Goal: Communication & Community: Answer question/provide support

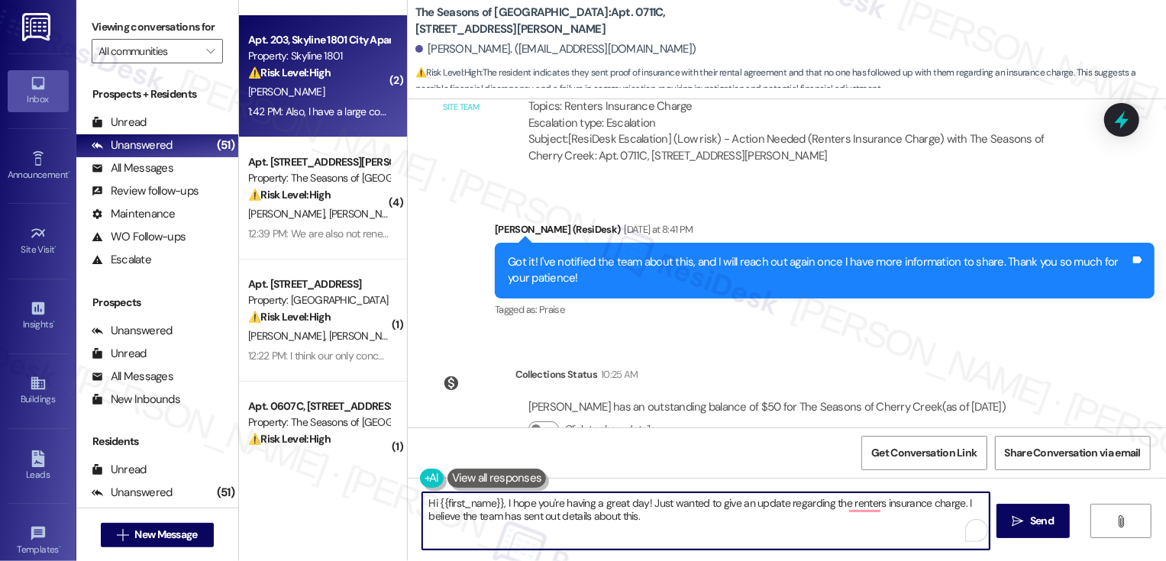
scroll to position [112, 0]
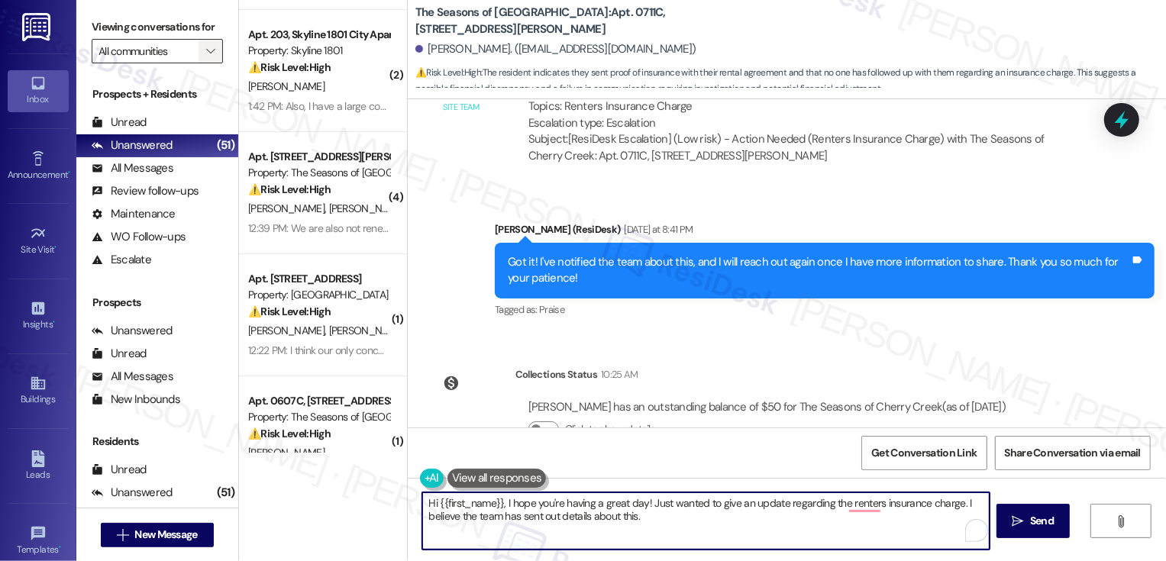
click at [206, 63] on span "" at bounding box center [210, 51] width 15 height 24
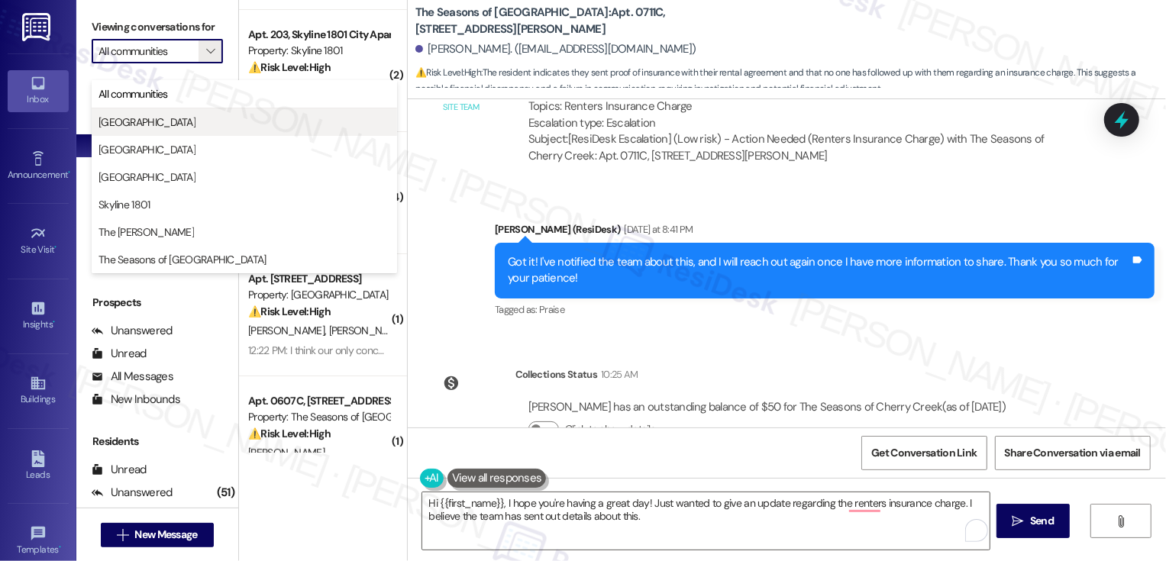
click at [177, 113] on button "[GEOGRAPHIC_DATA]" at bounding box center [244, 121] width 305 height 27
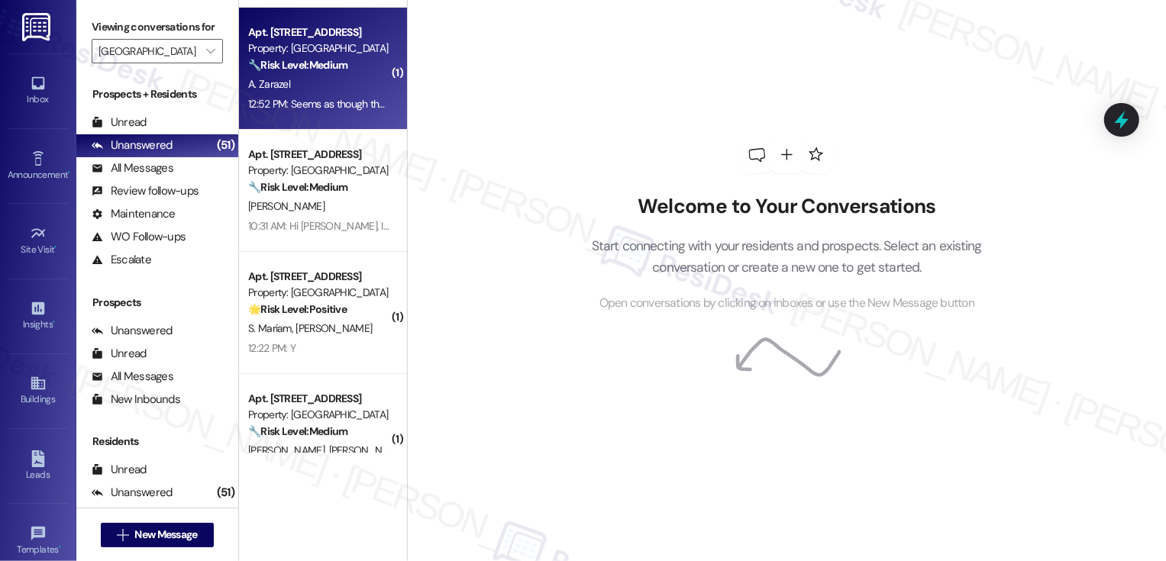
scroll to position [157, 0]
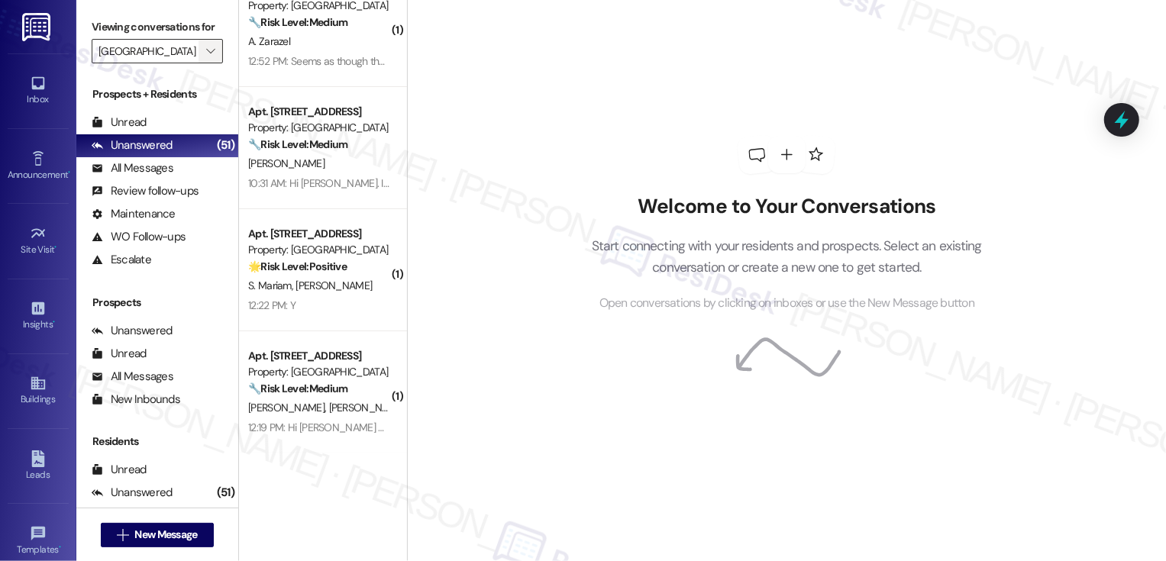
click at [203, 61] on span "" at bounding box center [210, 51] width 15 height 24
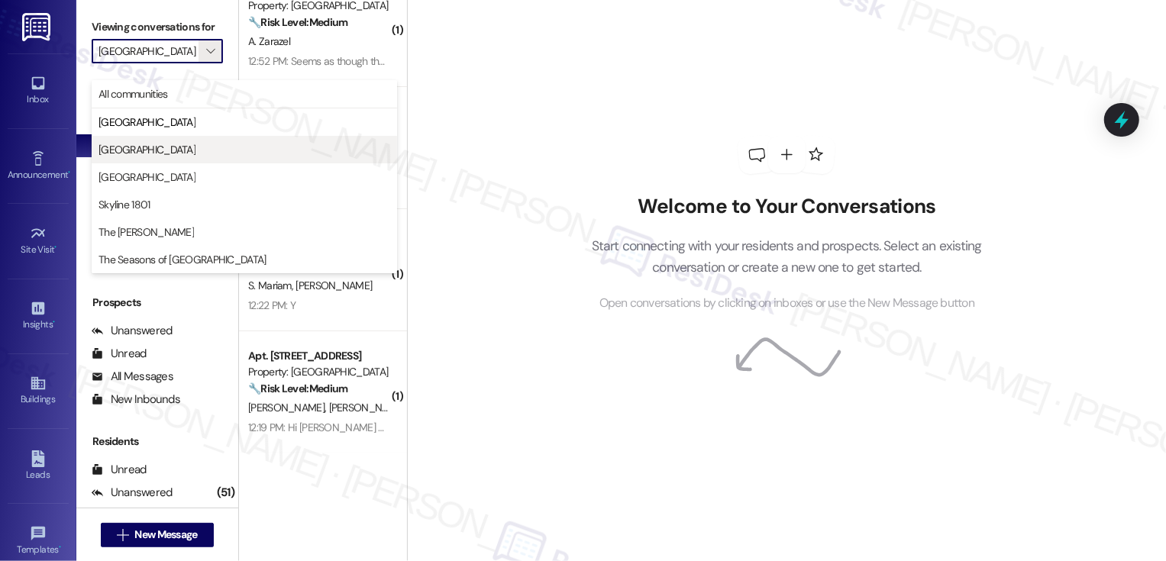
click at [176, 140] on button "[GEOGRAPHIC_DATA]" at bounding box center [244, 149] width 305 height 27
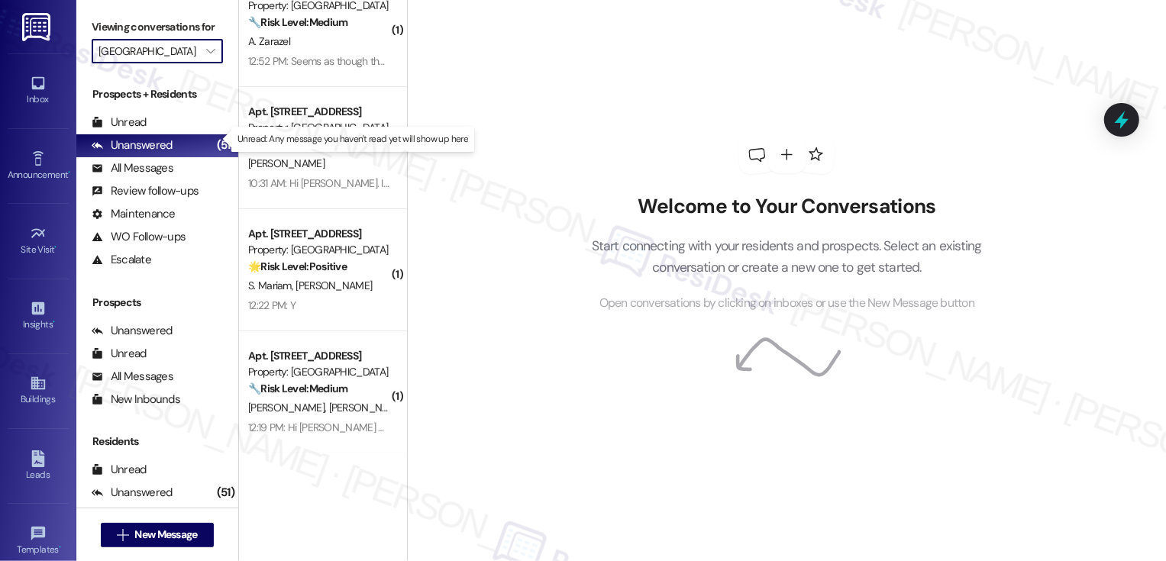
type input "[GEOGRAPHIC_DATA]"
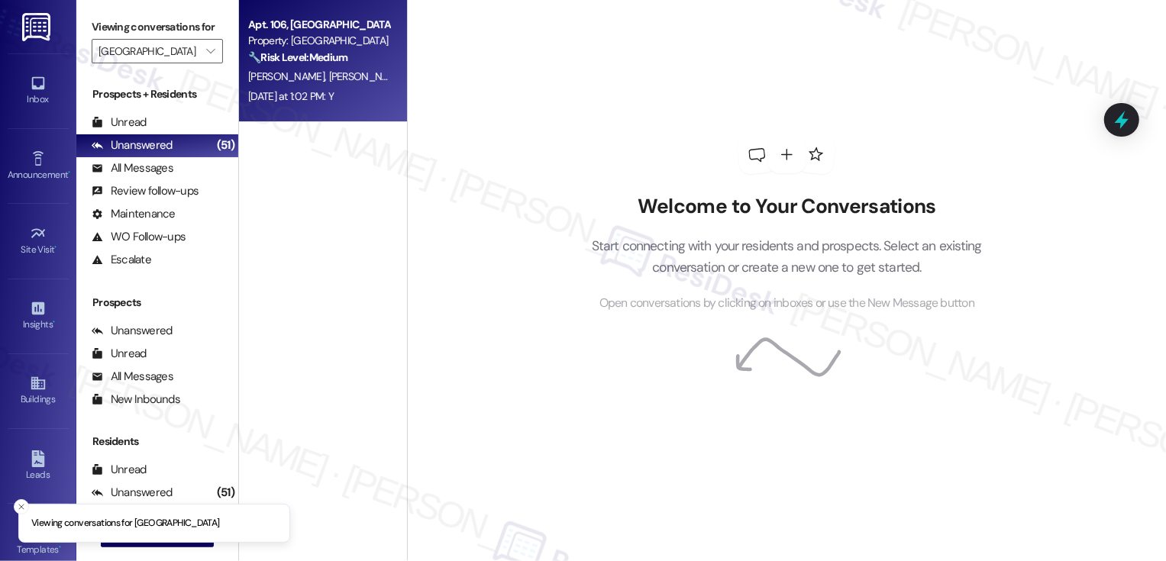
click at [321, 84] on div "[PERSON_NAME] [PERSON_NAME]" at bounding box center [319, 76] width 144 height 19
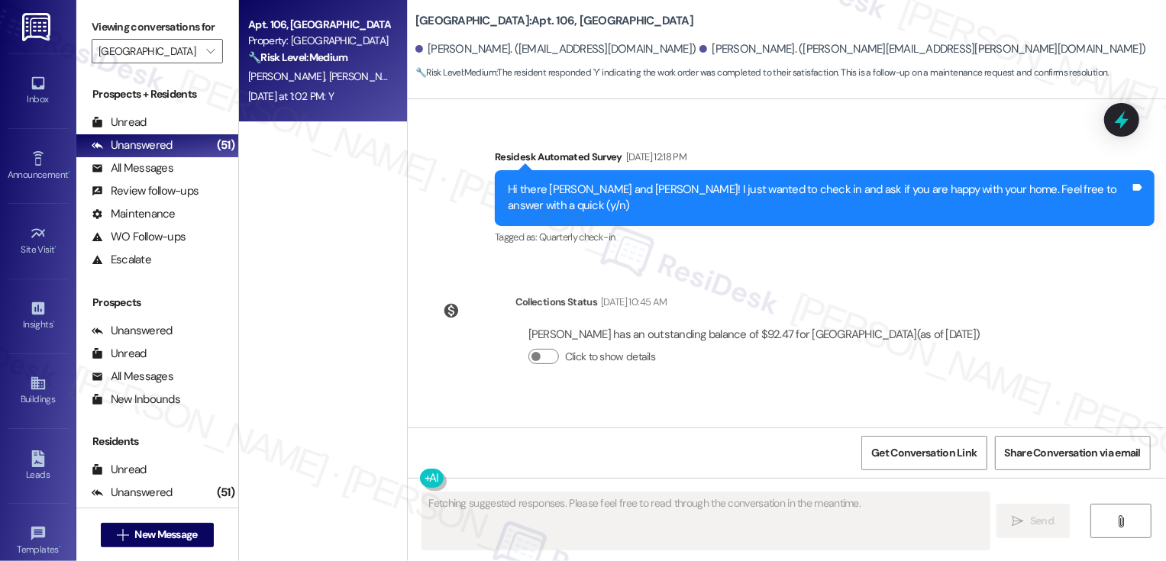
scroll to position [495, 0]
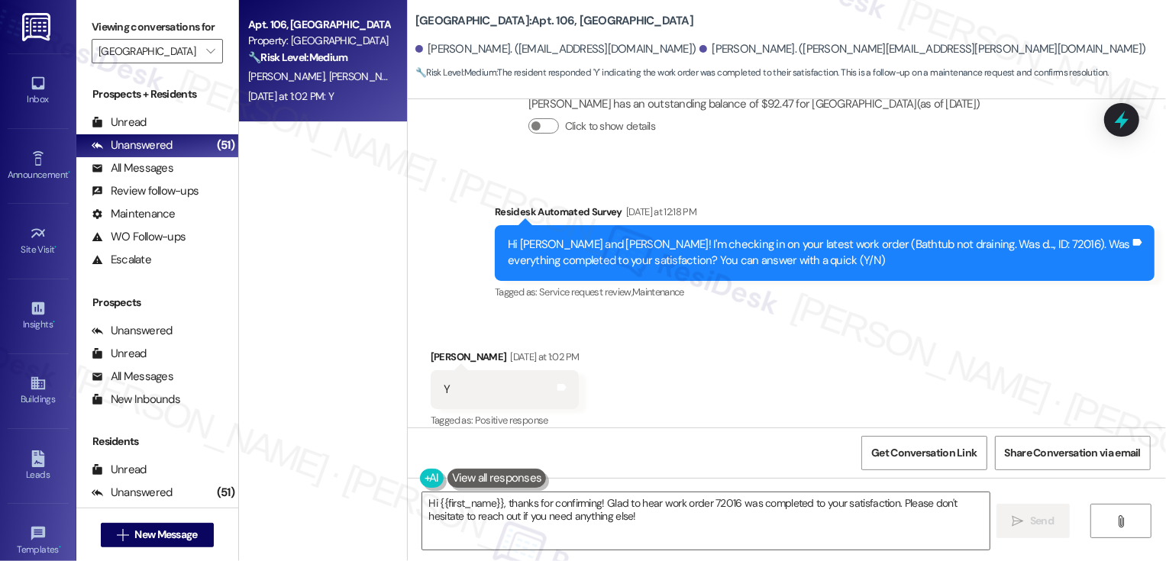
click at [437, 349] on div "[PERSON_NAME] [DATE] at 1:02 PM" at bounding box center [505, 359] width 149 height 21
copy div "[PERSON_NAME]"
click at [474, 503] on textarea "Hi {{first_name}}, thanks for confirming! Glad to hear work order 72016 was com…" at bounding box center [705, 520] width 567 height 57
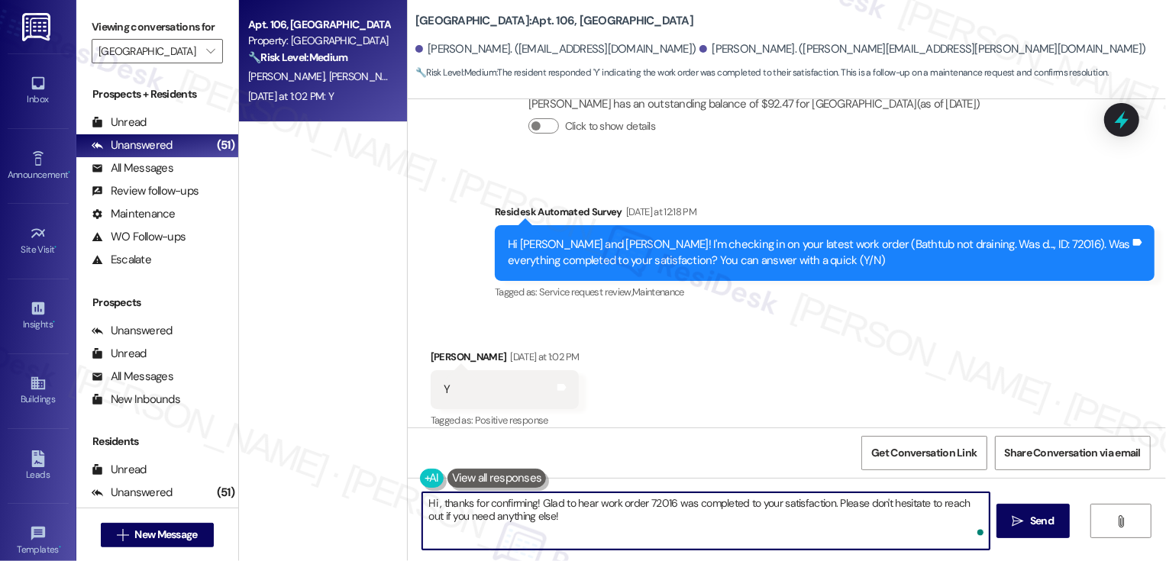
paste textarea "[PERSON_NAME]"
click at [666, 504] on textarea "Hi [PERSON_NAME], it's great to meet you! Thanks for confirming! Glad to hear w…" at bounding box center [705, 520] width 567 height 57
drag, startPoint x: 685, startPoint y: 503, endPoint x: 566, endPoint y: 500, distance: 119.9
click at [565, 500] on textarea "Hi [PERSON_NAME], it's great to meet you! Thanks for confirming! Glad to hear w…" at bounding box center [705, 520] width 567 height 57
drag, startPoint x: 872, startPoint y: 499, endPoint x: 882, endPoint y: 535, distance: 37.2
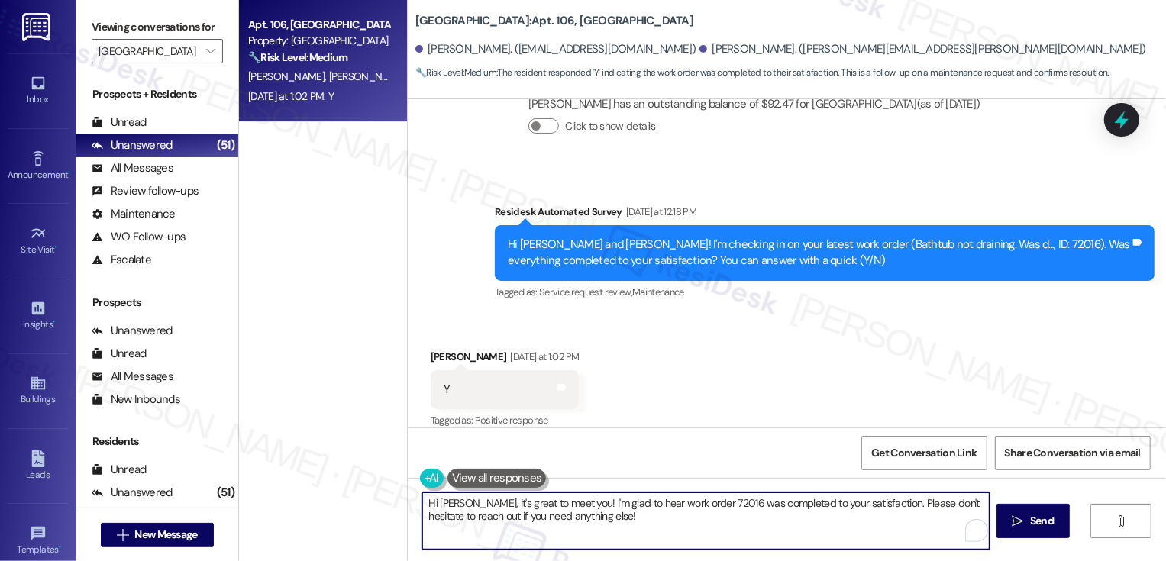
click at [882, 535] on textarea "Hi [PERSON_NAME], it's great to meet you! I'm glad to hear work order 72016 was…" at bounding box center [705, 520] width 567 height 57
paste textarea "If you don't mind me asking, how has your experience been so far? Has the prope…"
type textarea "Hi [PERSON_NAME], it's great to meet you! I'm glad to hear work order 72016 was…"
click at [1027, 518] on span "Send" at bounding box center [1042, 521] width 30 height 16
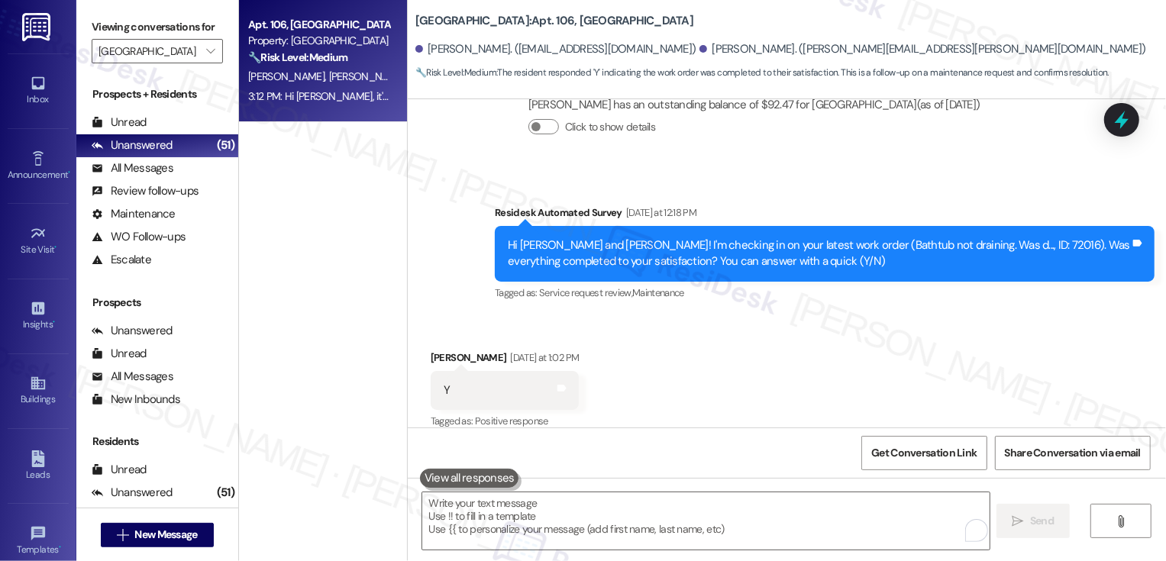
scroll to position [618, 0]
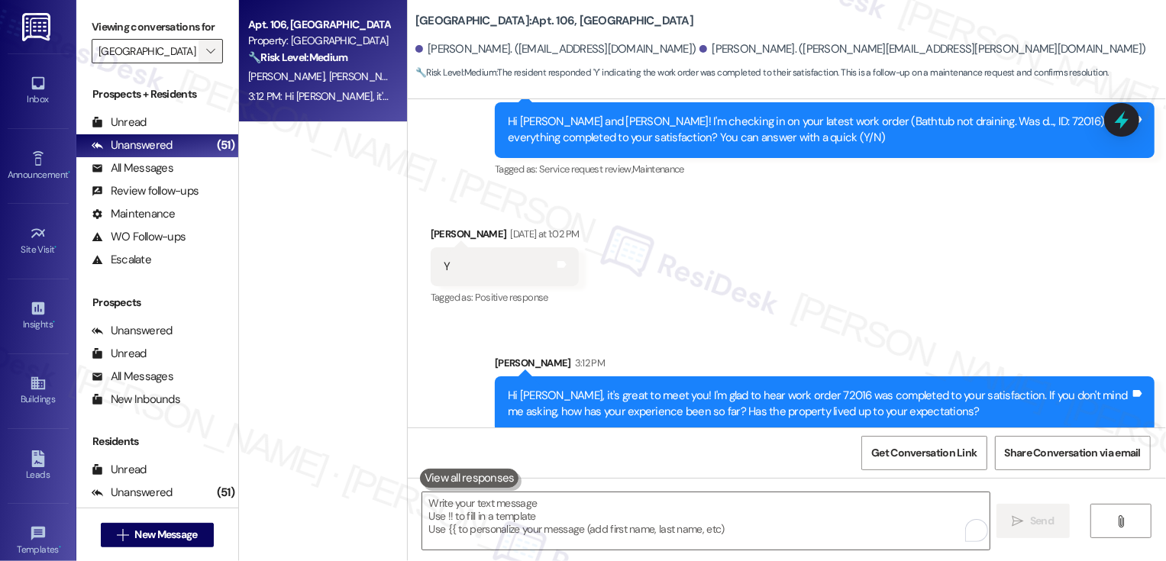
click at [206, 57] on icon "" at bounding box center [210, 51] width 8 height 12
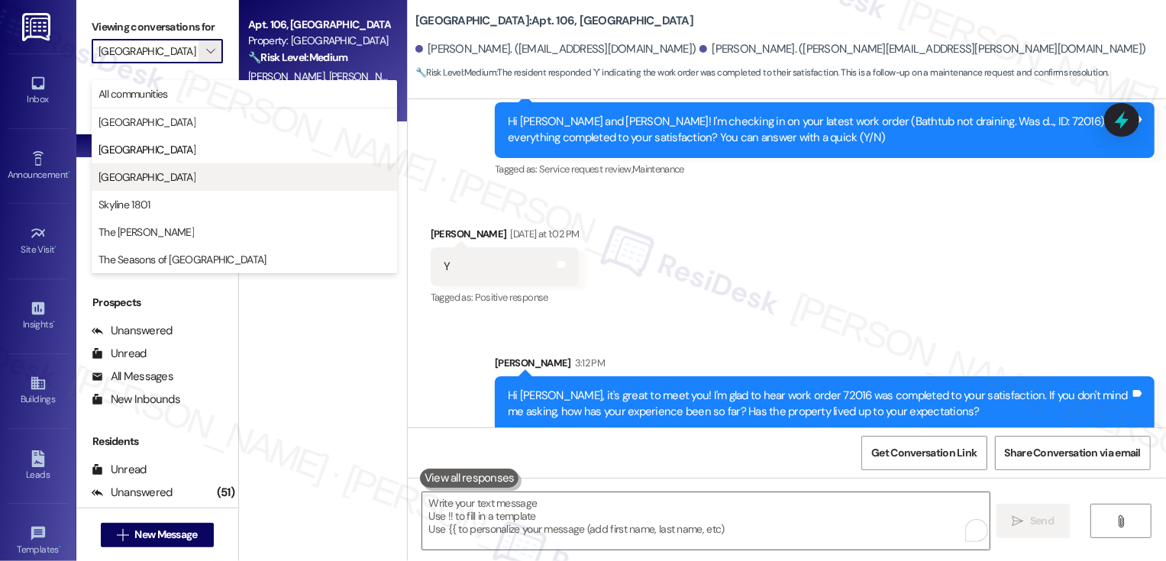
click at [156, 179] on span "[GEOGRAPHIC_DATA]" at bounding box center [146, 176] width 97 height 15
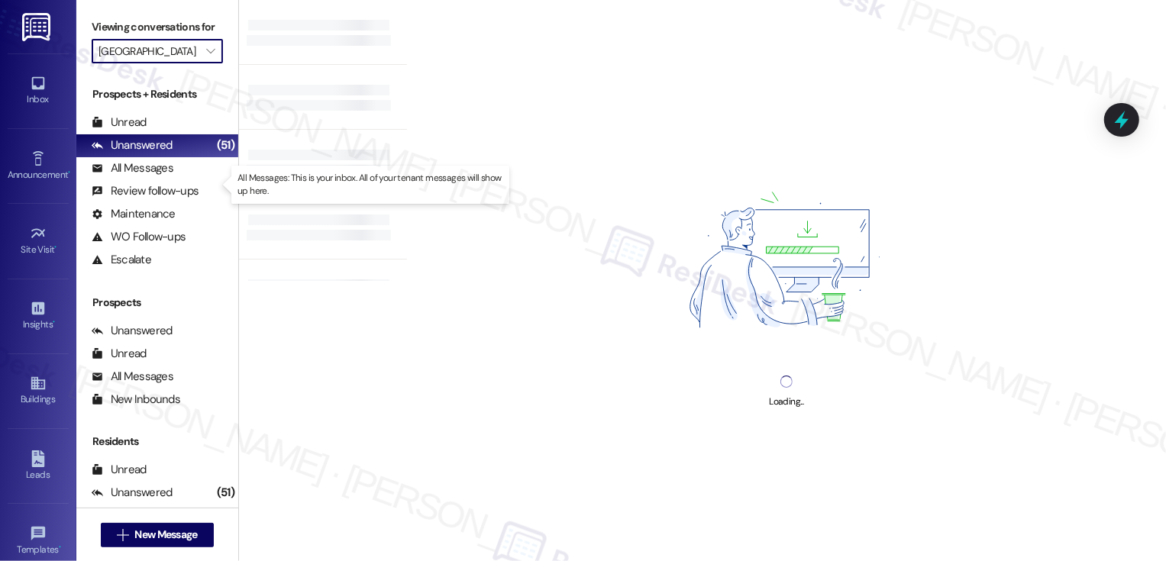
type input "[GEOGRAPHIC_DATA]"
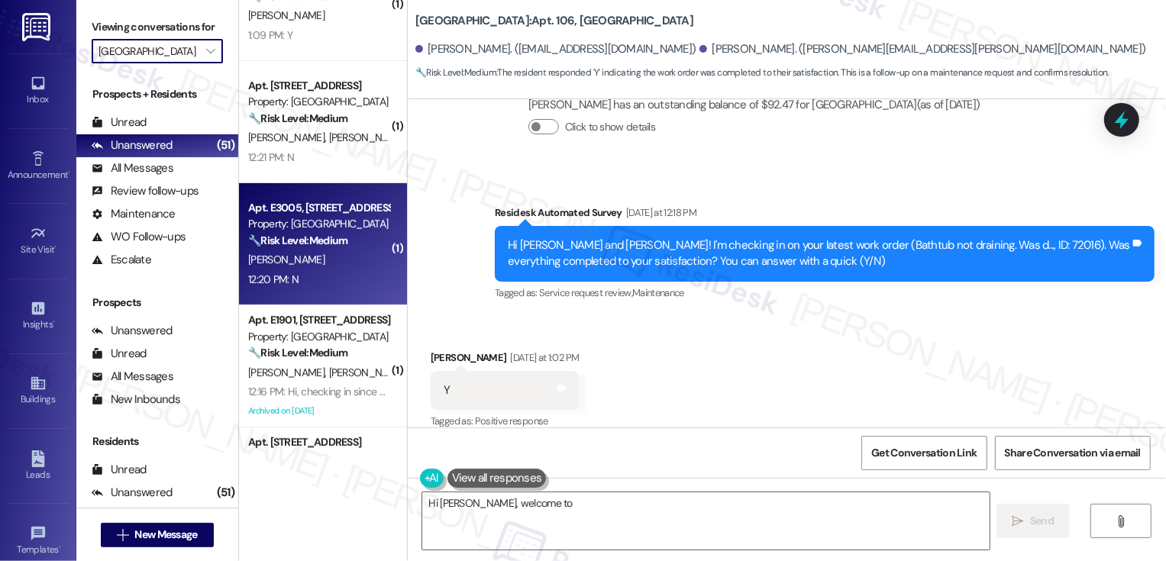
scroll to position [114, 0]
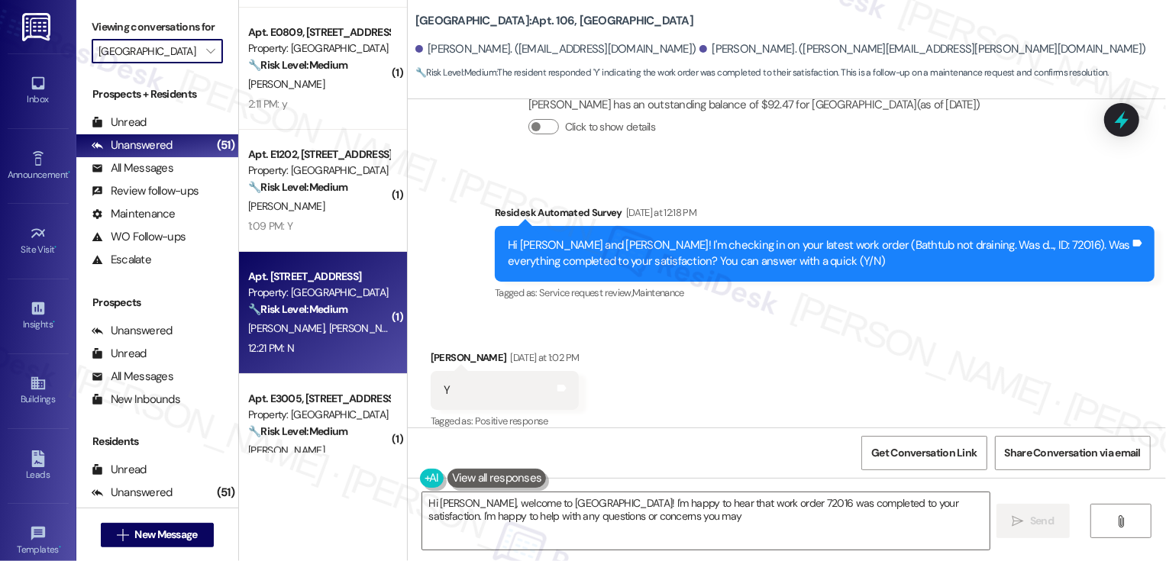
type textarea "Hi [PERSON_NAME], welcome to [GEOGRAPHIC_DATA]! I'm happy to hear that work ord…"
click at [311, 293] on div "Property: [GEOGRAPHIC_DATA]" at bounding box center [318, 293] width 141 height 16
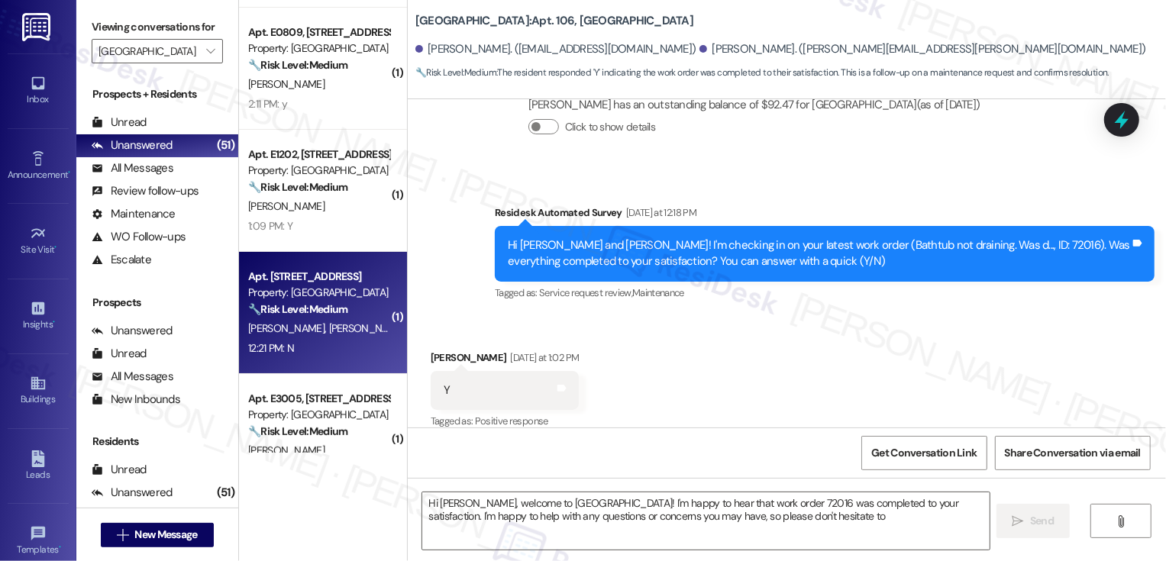
click at [311, 293] on div "Property: [GEOGRAPHIC_DATA]" at bounding box center [318, 293] width 141 height 16
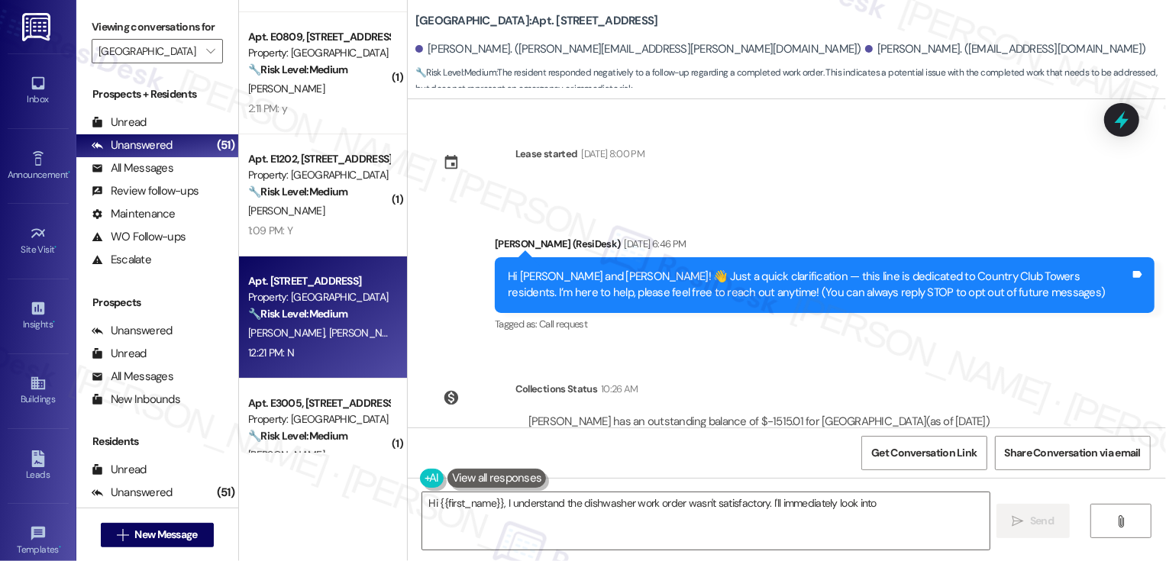
scroll to position [334, 0]
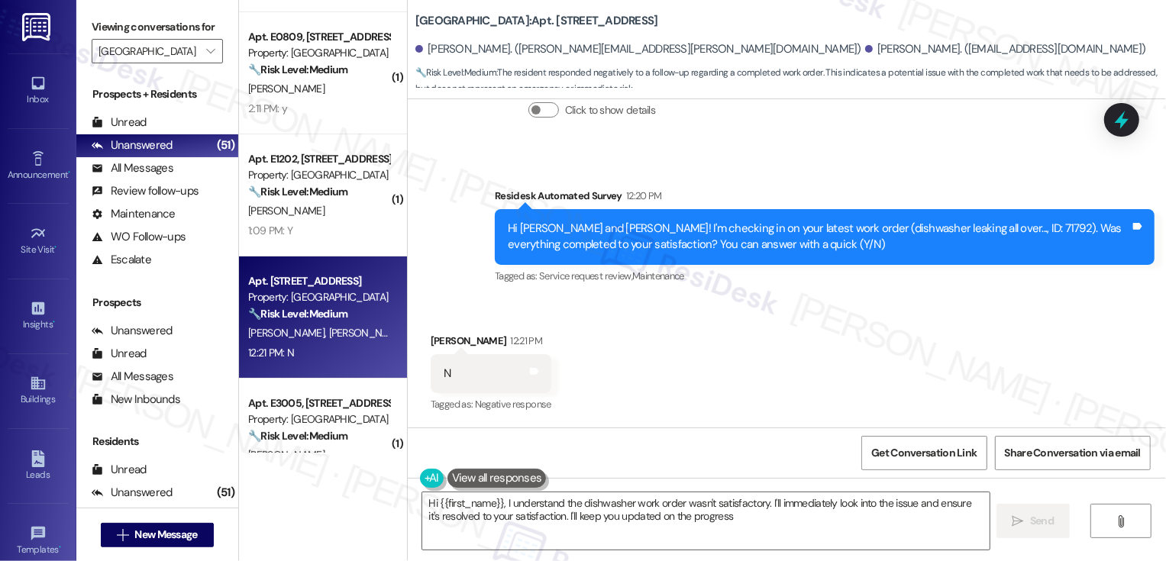
type textarea "Hi {{first_name}}, I understand the dishwasher work order wasn't satisfactory. …"
drag, startPoint x: 418, startPoint y: 50, endPoint x: 478, endPoint y: 50, distance: 59.5
click at [478, 50] on div "[PERSON_NAME]. ([PERSON_NAME][EMAIL_ADDRESS][PERSON_NAME][DOMAIN_NAME])" at bounding box center [638, 49] width 446 height 16
copy div "[PERSON_NAME]"
click at [184, 538] on span "New Message" at bounding box center [165, 535] width 63 height 16
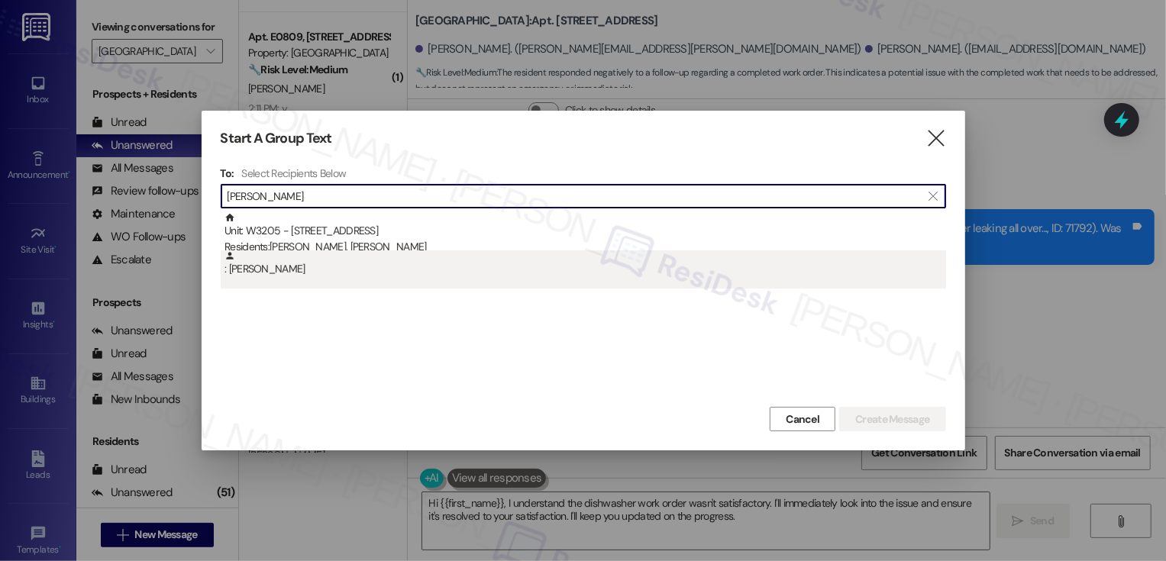
type input "[PERSON_NAME]"
click at [368, 260] on div ": [PERSON_NAME]" at bounding box center [584, 263] width 721 height 27
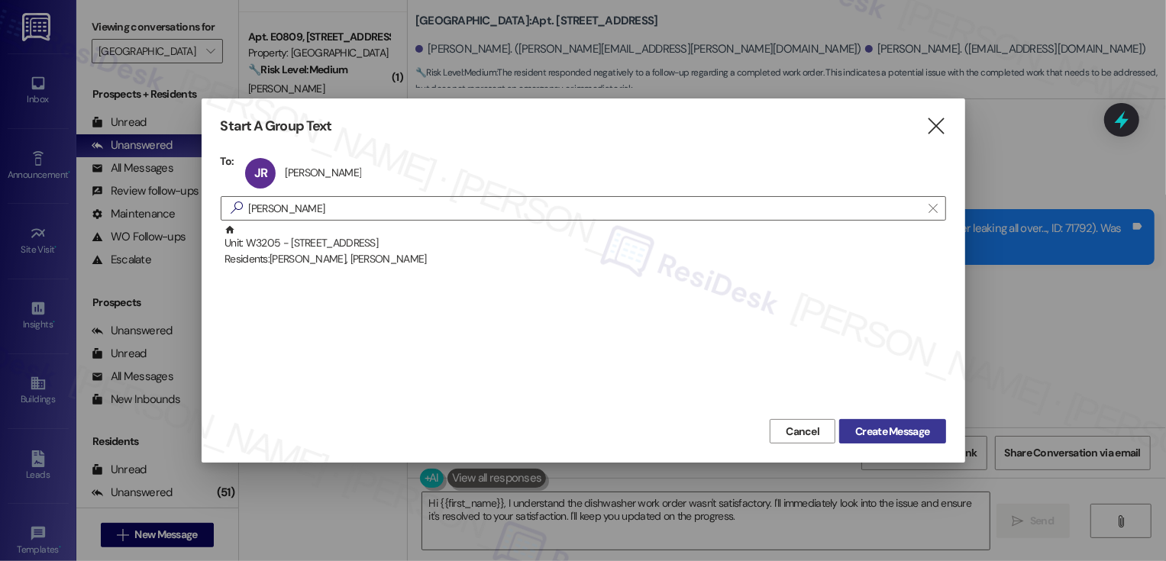
click at [898, 440] on button "Create Message" at bounding box center [892, 431] width 106 height 24
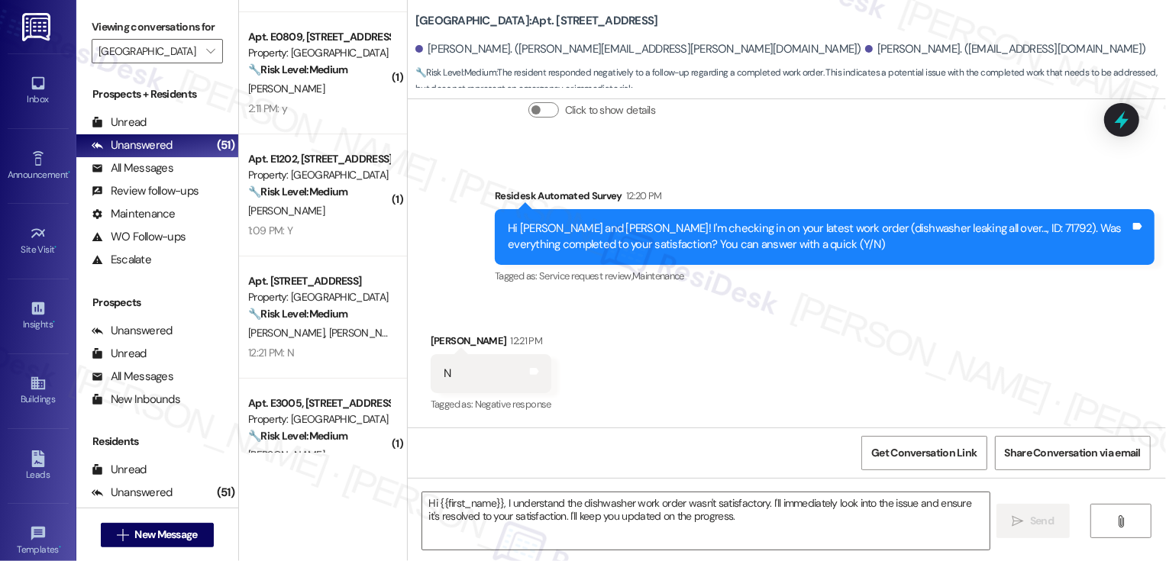
type textarea "Fetching suggested responses. Please feel free to read through the conversation…"
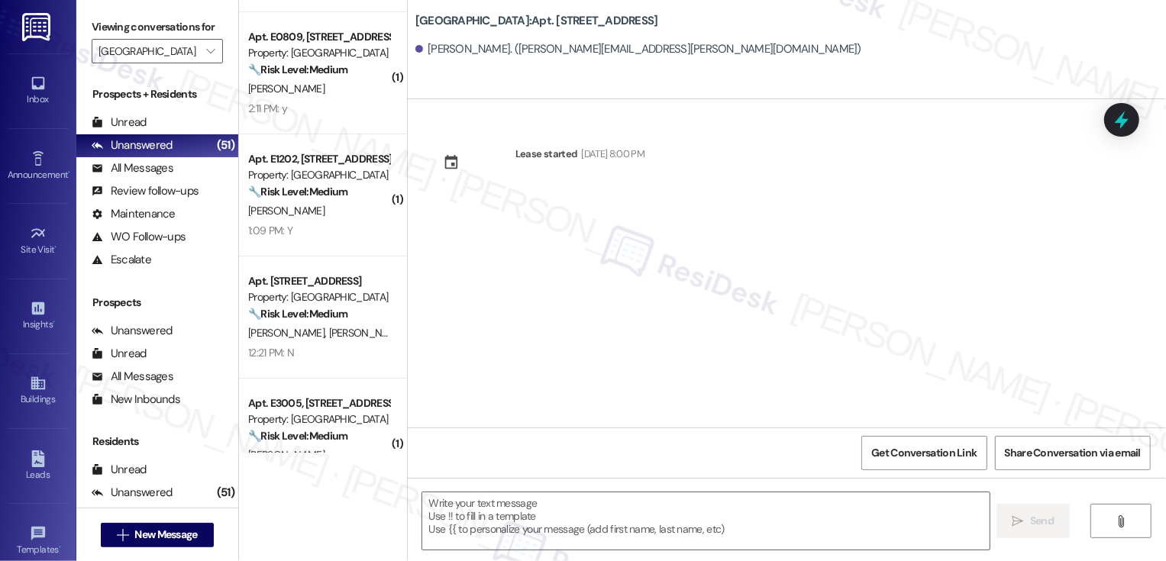
type textarea "Fetching suggested responses. Please feel free to read through the conversation…"
click at [163, 527] on span "New Message" at bounding box center [165, 535] width 63 height 16
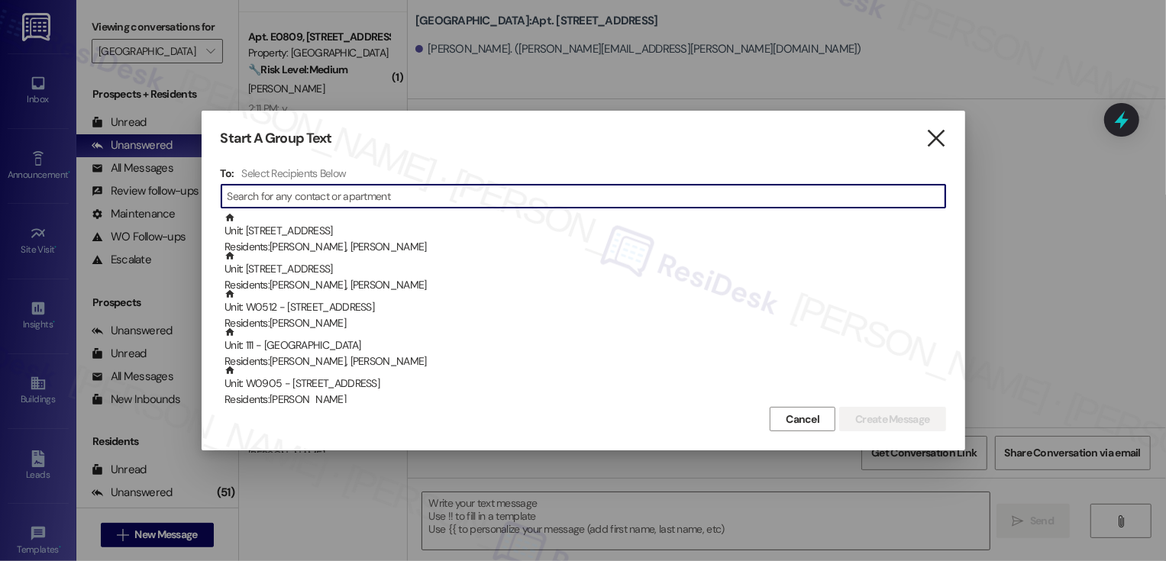
click at [937, 132] on icon "" at bounding box center [935, 139] width 21 height 16
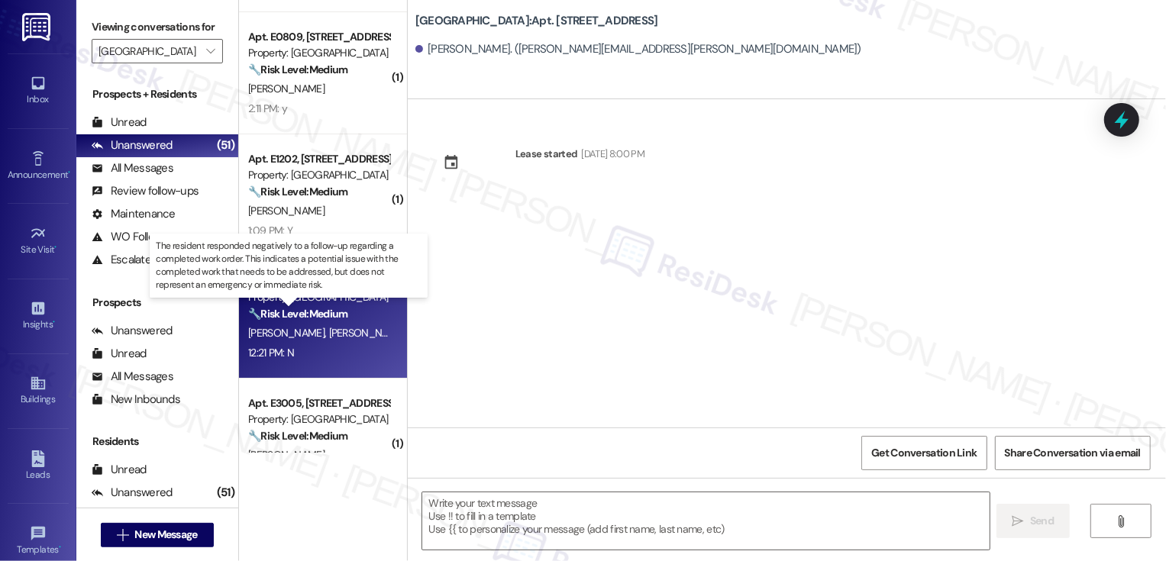
click at [337, 314] on strong "🔧 Risk Level: Medium" at bounding box center [297, 314] width 99 height 14
type textarea "Fetching suggested responses. Please feel free to read through the conversation…"
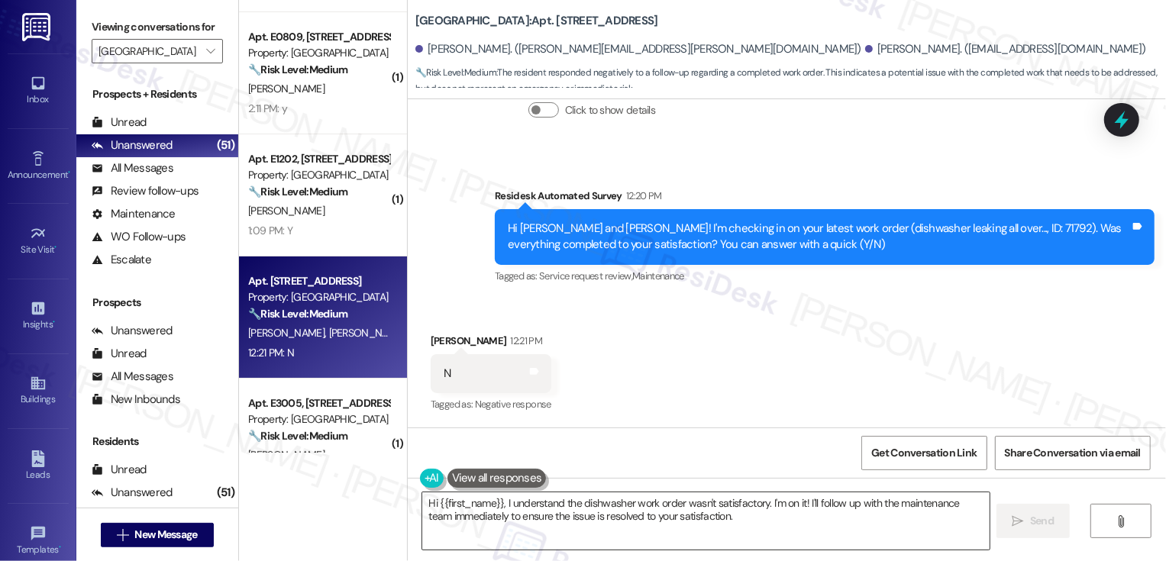
click at [500, 501] on textarea "Hi {{first_name}}, I understand the dishwasher work order wasn't satisfactory. …" at bounding box center [705, 520] width 567 height 57
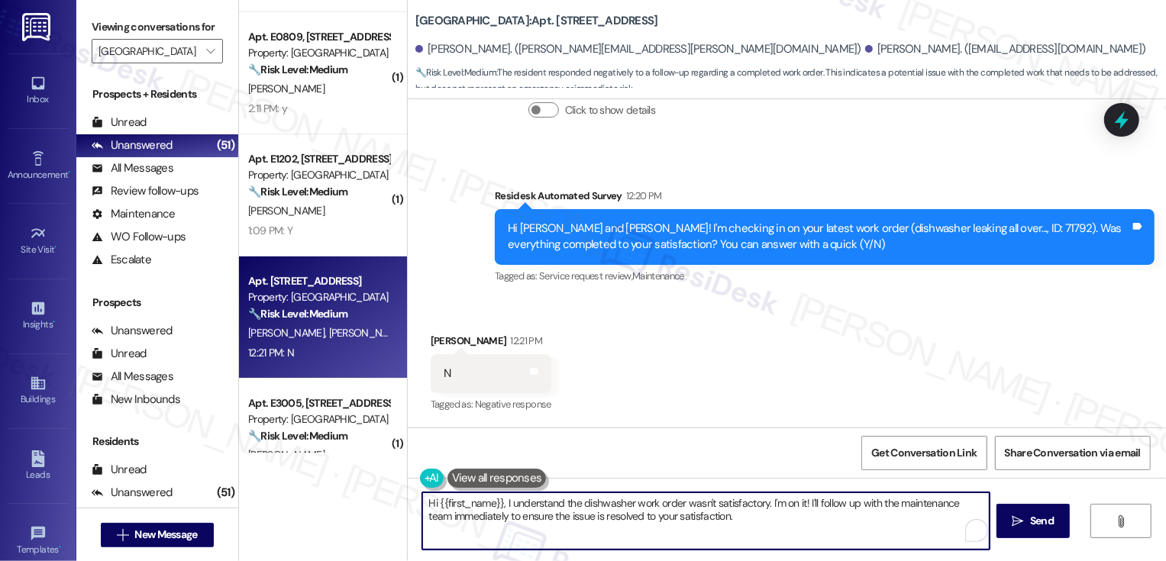
click at [788, 543] on textarea "Hi {{first_name}}, I understand the dishwasher work order wasn't satisfactory. …" at bounding box center [705, 520] width 567 height 57
click at [434, 343] on div "[PERSON_NAME] 12:21 PM" at bounding box center [491, 343] width 121 height 21
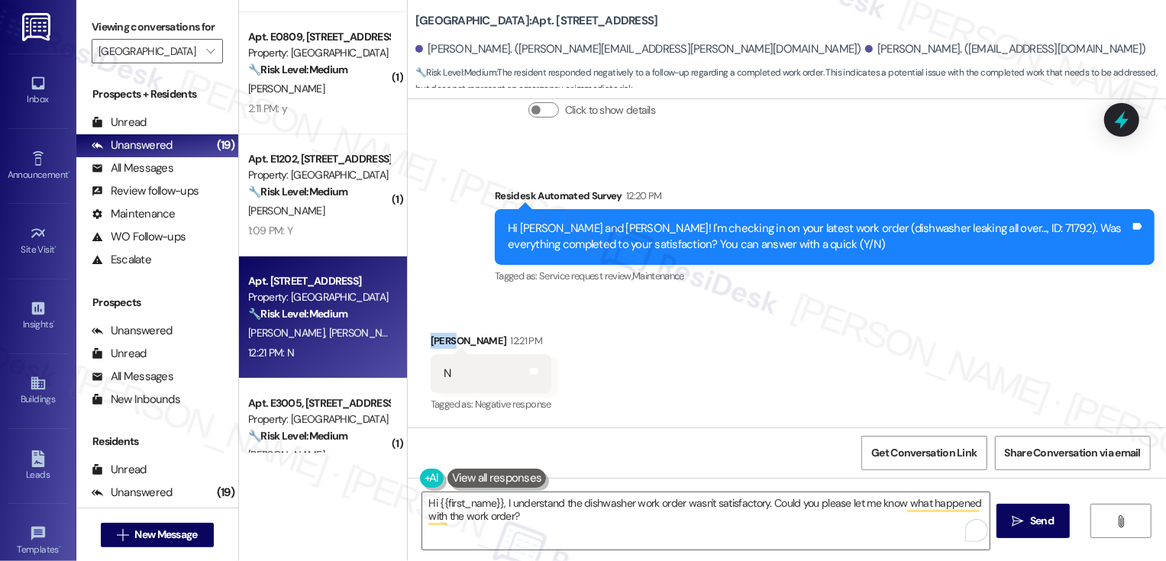
copy div "[PERSON_NAME]"
click at [479, 501] on textarea "Hi {{first_name}}, I understand the dishwasher work order wasn't satisfactory. …" at bounding box center [705, 520] width 567 height 57
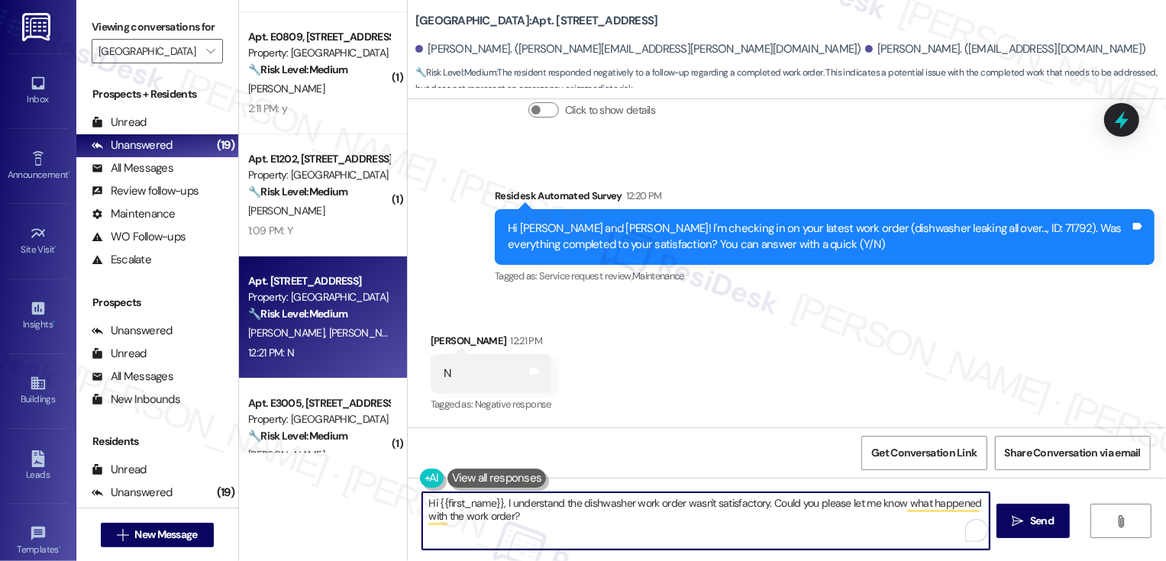
click at [479, 501] on textarea "Hi {{first_name}}, I understand the dishwasher work order wasn't satisfactory. …" at bounding box center [705, 520] width 567 height 57
paste textarea "[PERSON_NAME]"
type textarea "Hi [PERSON_NAME], I understand the dishwasher work order wasn't satisfactory. C…"
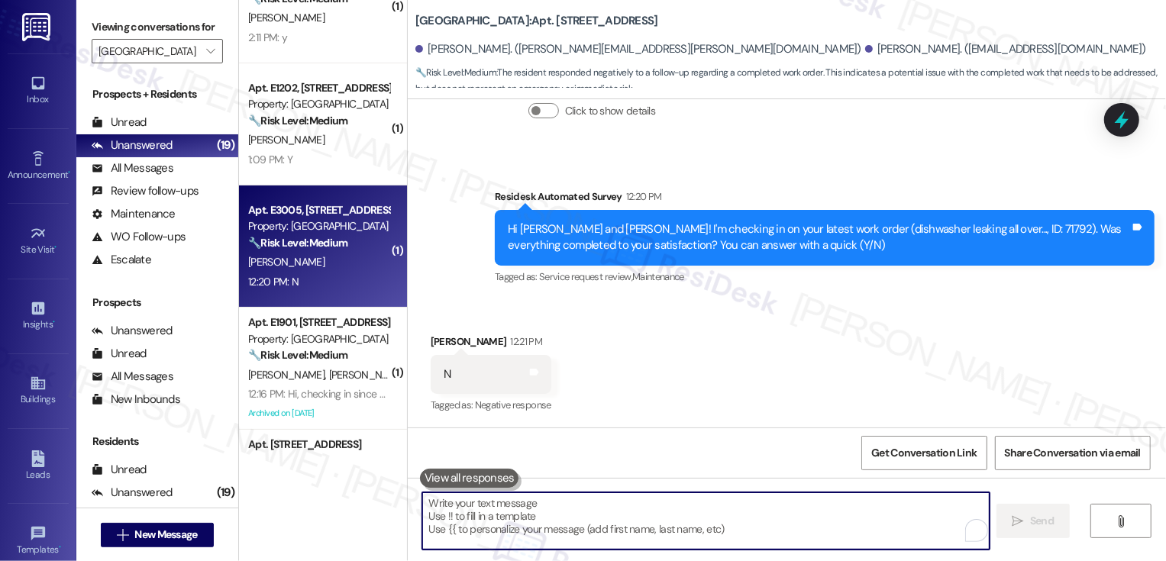
scroll to position [187, 0]
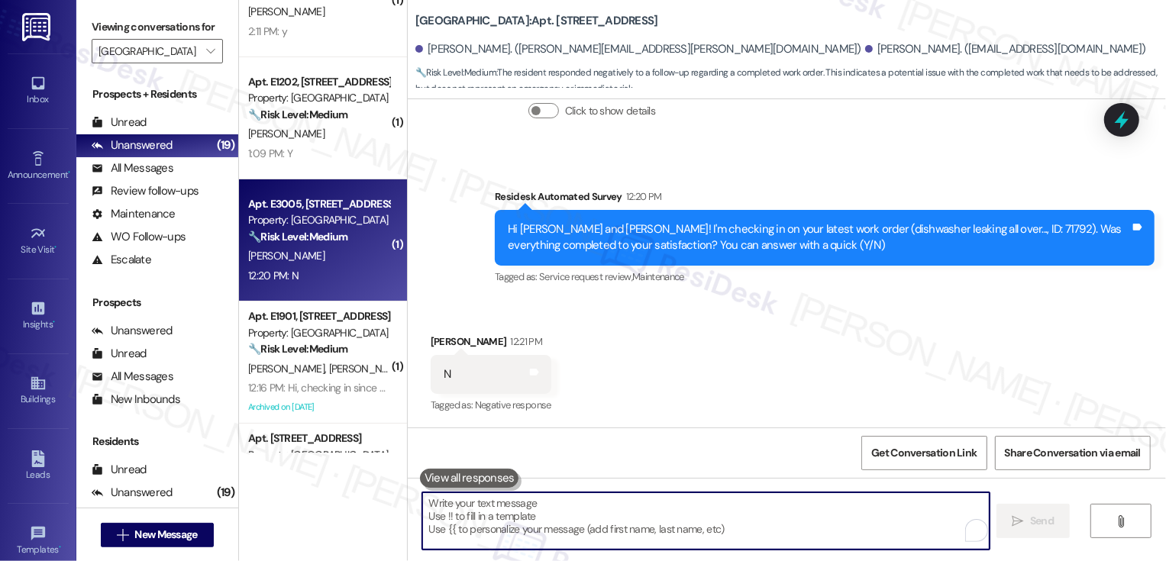
click at [311, 273] on div "12:20 PM: N 12:20 PM: N" at bounding box center [319, 275] width 144 height 19
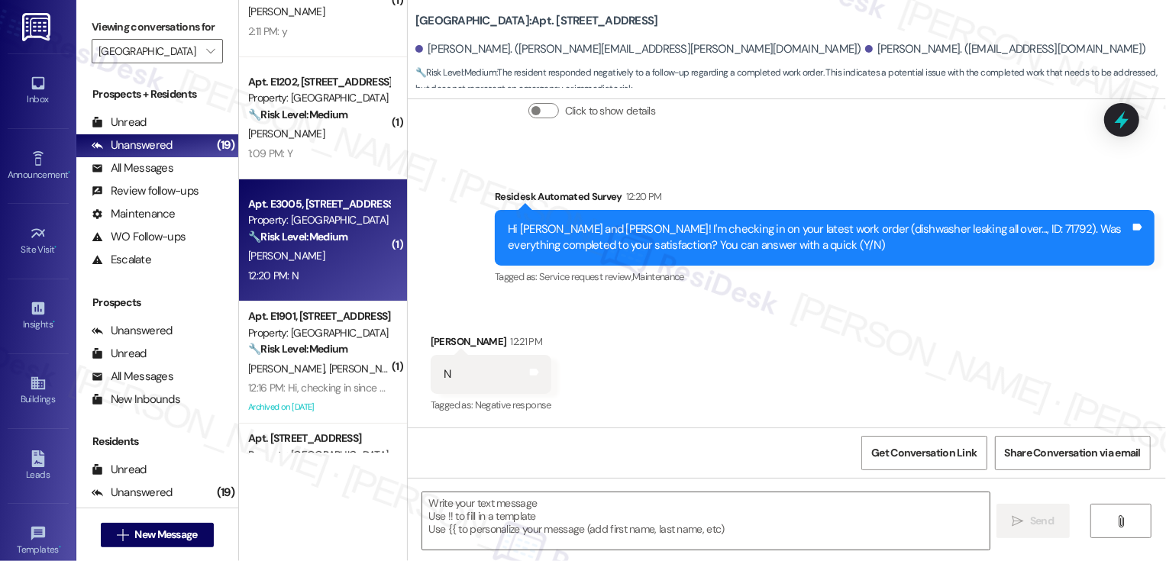
click at [311, 273] on div "12:20 PM: N 12:20 PM: N" at bounding box center [319, 275] width 144 height 19
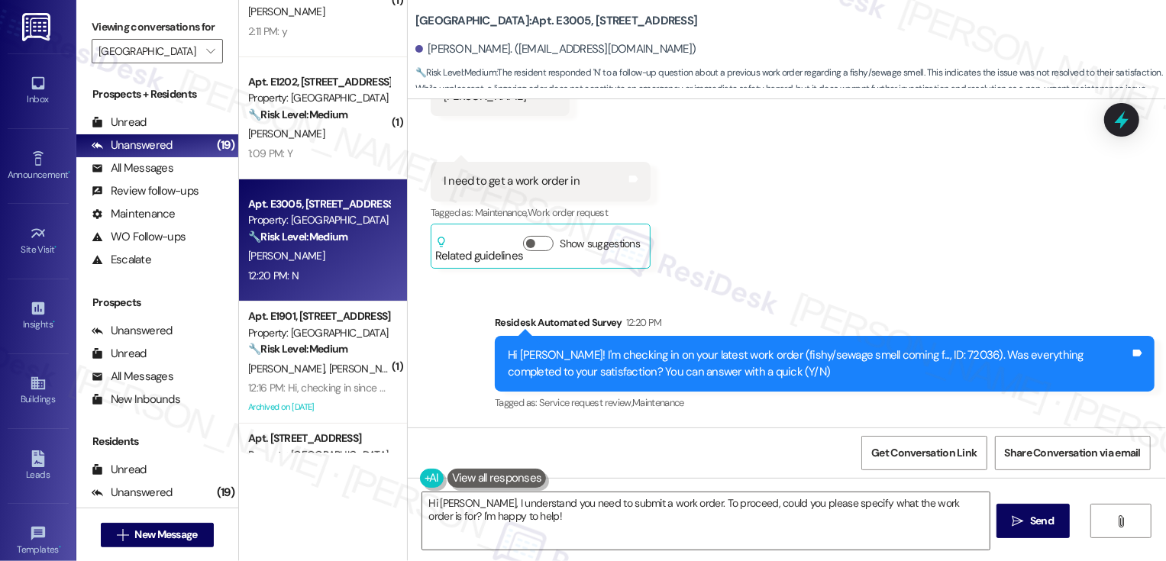
scroll to position [592, 0]
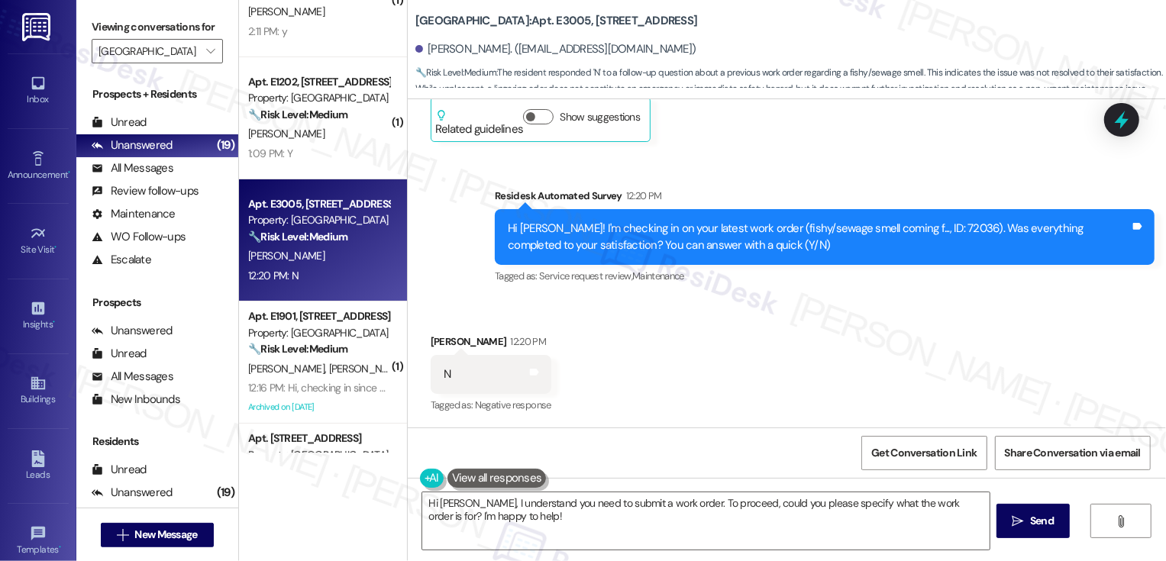
click at [440, 342] on div "[PERSON_NAME] 12:20 PM" at bounding box center [491, 344] width 121 height 21
copy div "[PERSON_NAME]"
click at [447, 500] on textarea "Hi [PERSON_NAME], I understand you need to submit a work order. To proceed, cou…" at bounding box center [705, 520] width 567 height 57
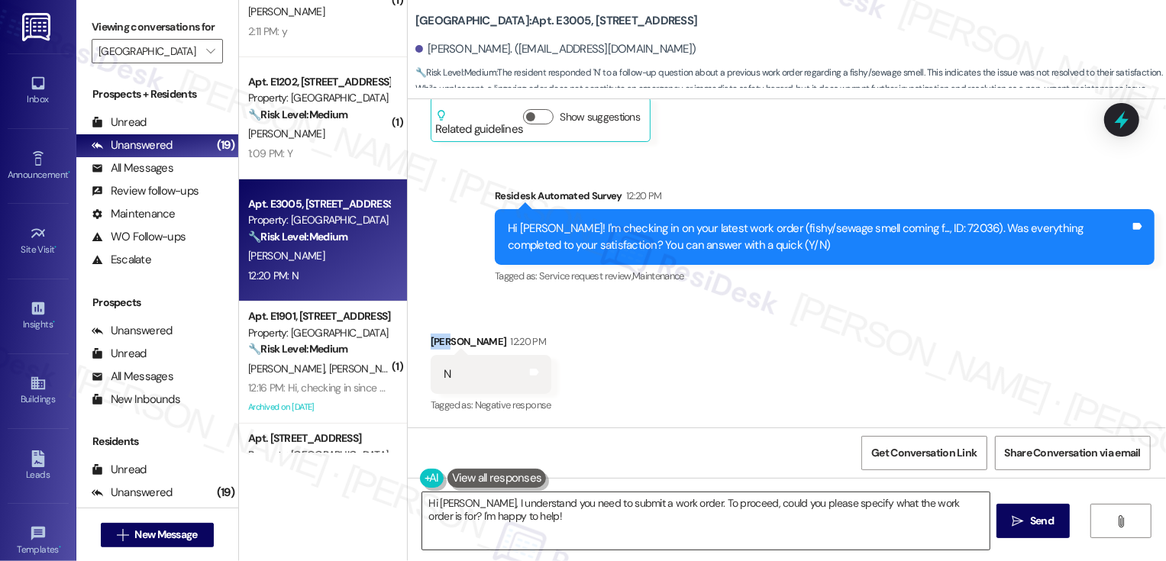
paste textarea "[PERSON_NAME]"
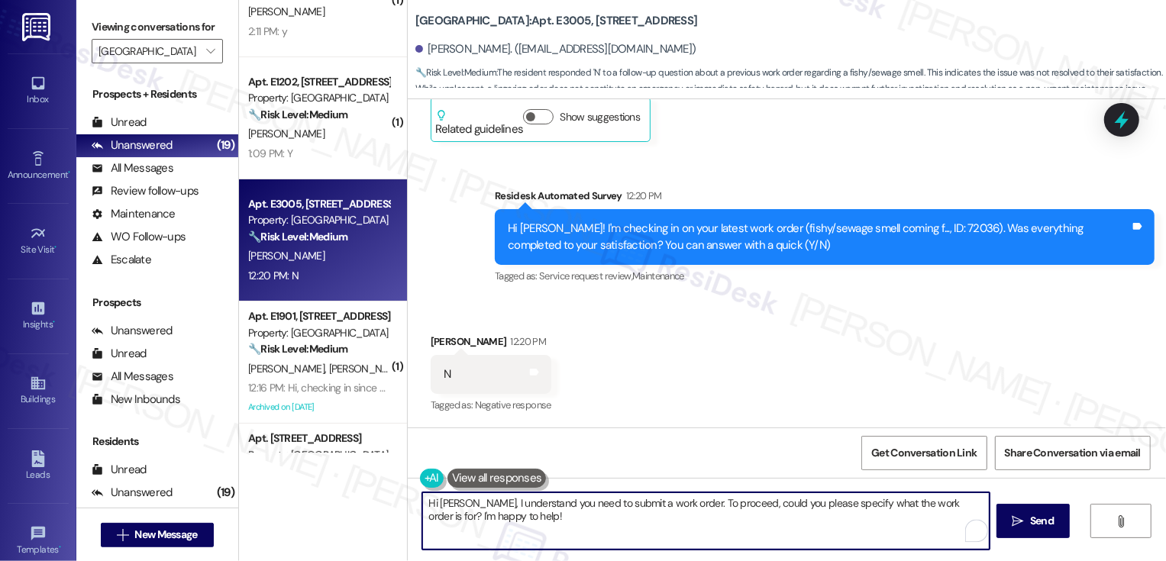
drag, startPoint x: 459, startPoint y: 503, endPoint x: 515, endPoint y: 537, distance: 66.1
click at [515, 537] on textarea "Hi [PERSON_NAME], I understand you need to submit a work order. To proceed, cou…" at bounding box center [705, 520] width 567 height 57
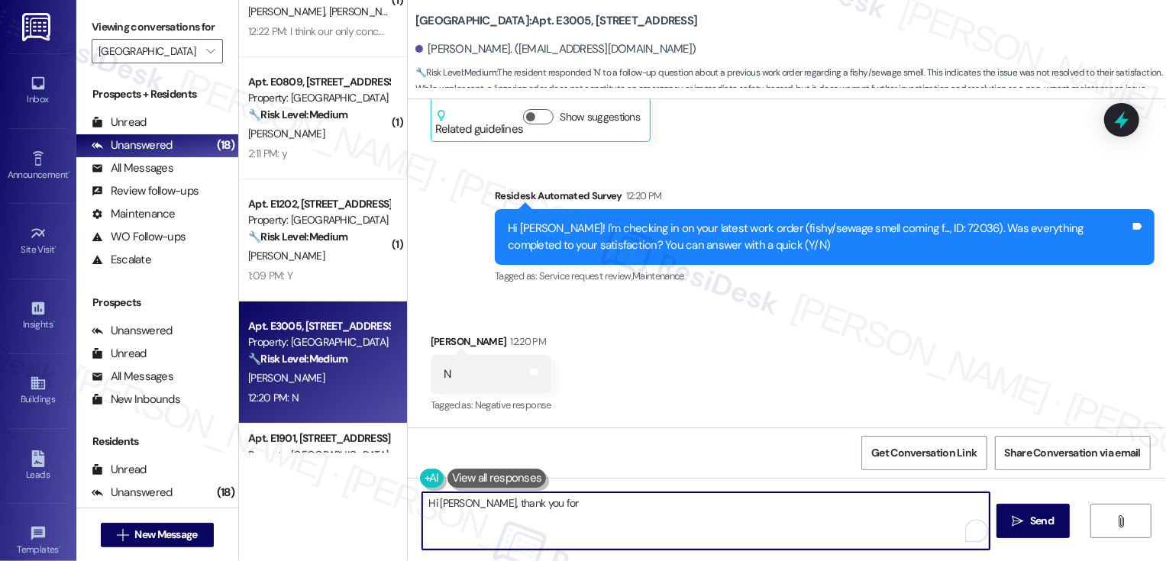
drag, startPoint x: 461, startPoint y: 503, endPoint x: 589, endPoint y: 503, distance: 127.5
click at [588, 503] on textarea "Hi [PERSON_NAME], thank you for" at bounding box center [705, 520] width 567 height 57
click at [499, 482] on button at bounding box center [496, 478] width 99 height 19
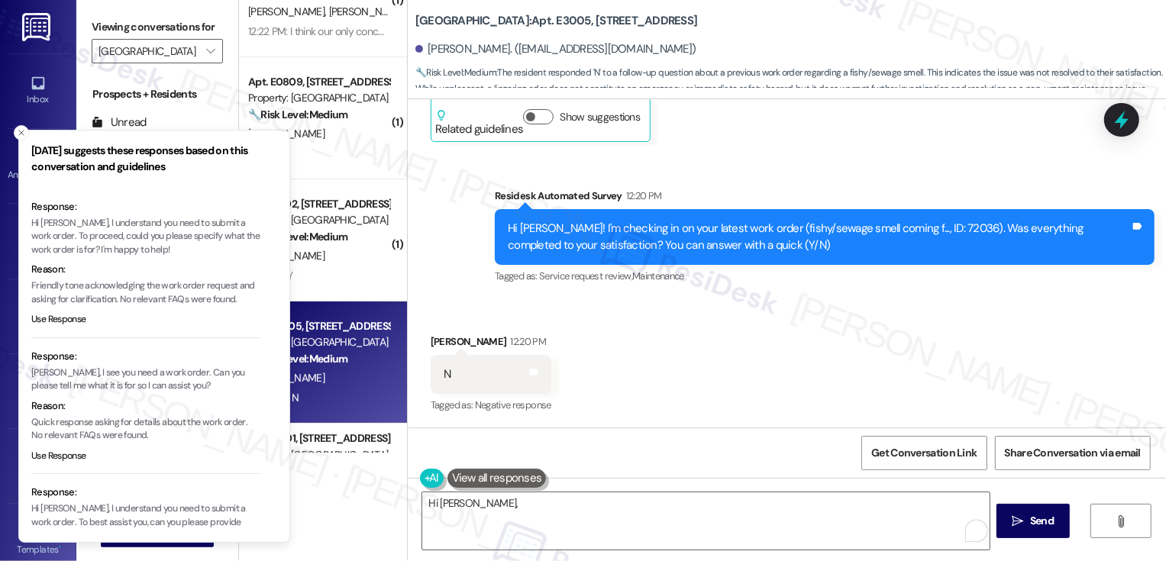
scroll to position [105, 0]
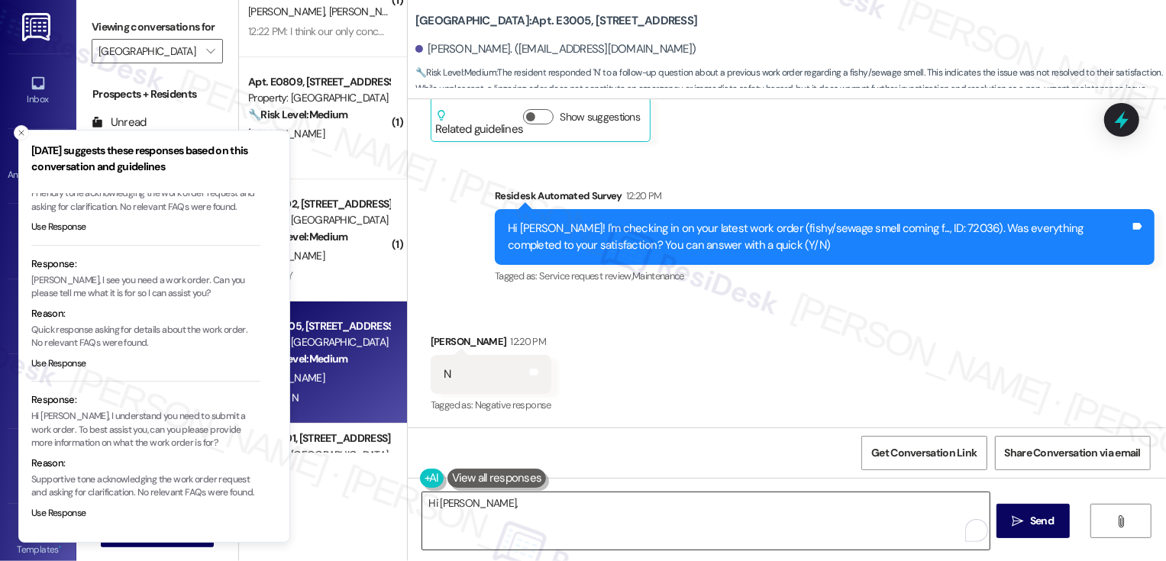
click at [504, 514] on textarea "Hi [PERSON_NAME]," at bounding box center [705, 520] width 567 height 57
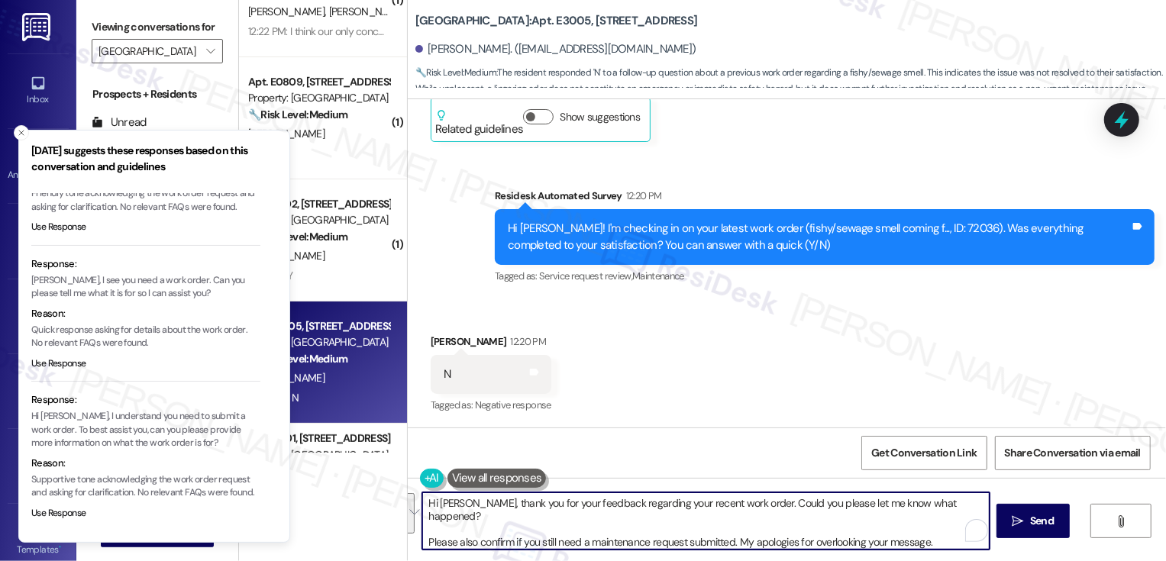
paste textarea "sharing your feedback about your recent work order. Could you let me know what …"
type textarea "Hi [PERSON_NAME], thank you for sharing your feedback about your recent work or…"
click at [21, 129] on icon "Close toast" at bounding box center [21, 132] width 9 height 9
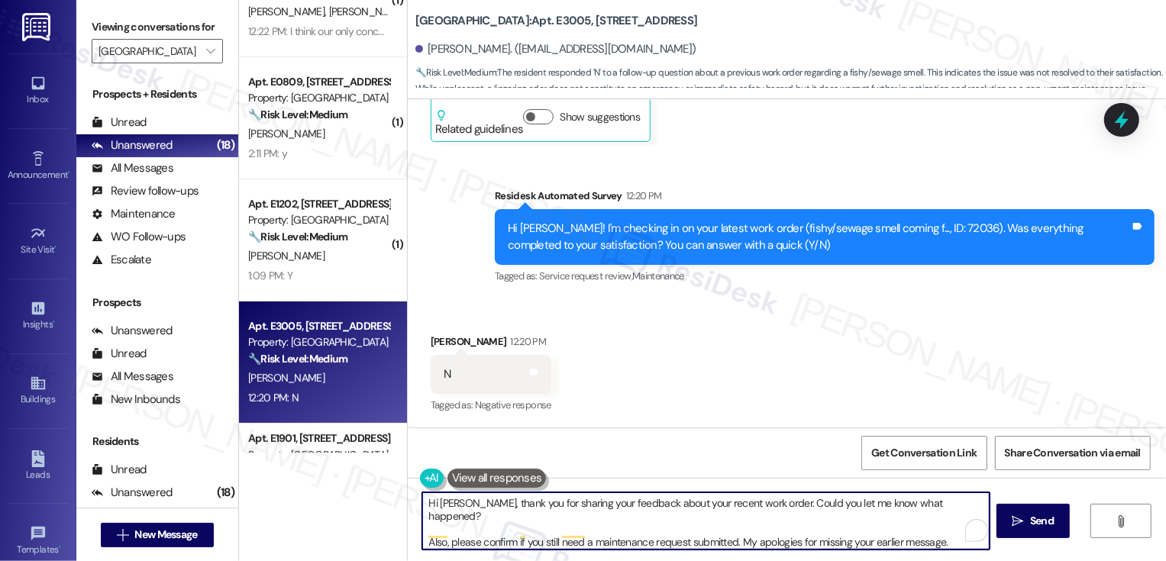
click at [790, 526] on textarea "Hi [PERSON_NAME], thank you for sharing your feedback about your recent work or…" at bounding box center [705, 520] width 567 height 57
click at [1021, 534] on button " Send" at bounding box center [1033, 521] width 74 height 34
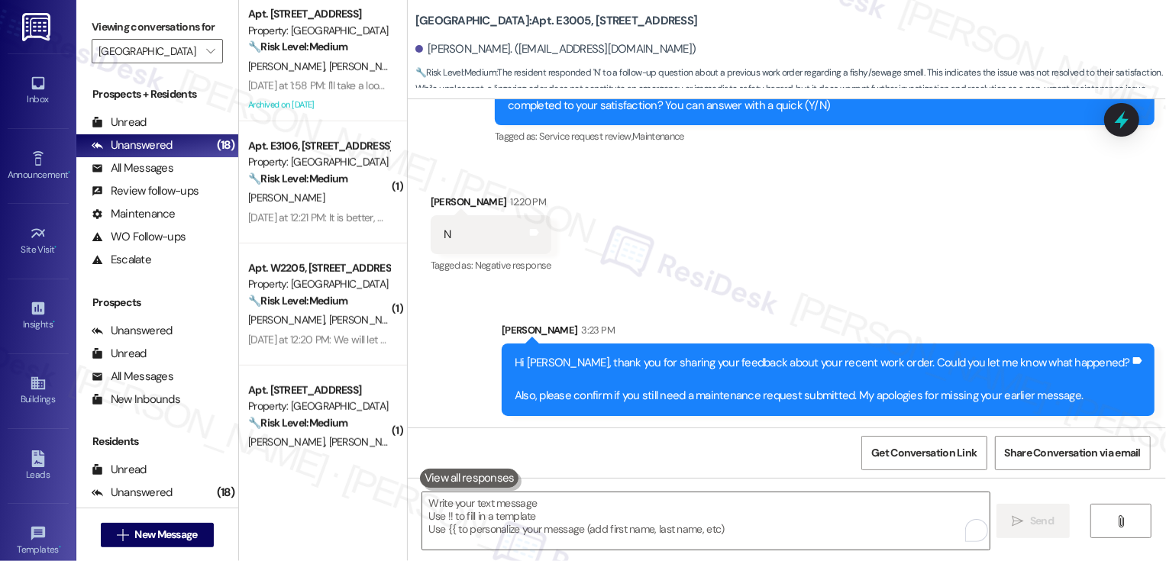
scroll to position [737, 0]
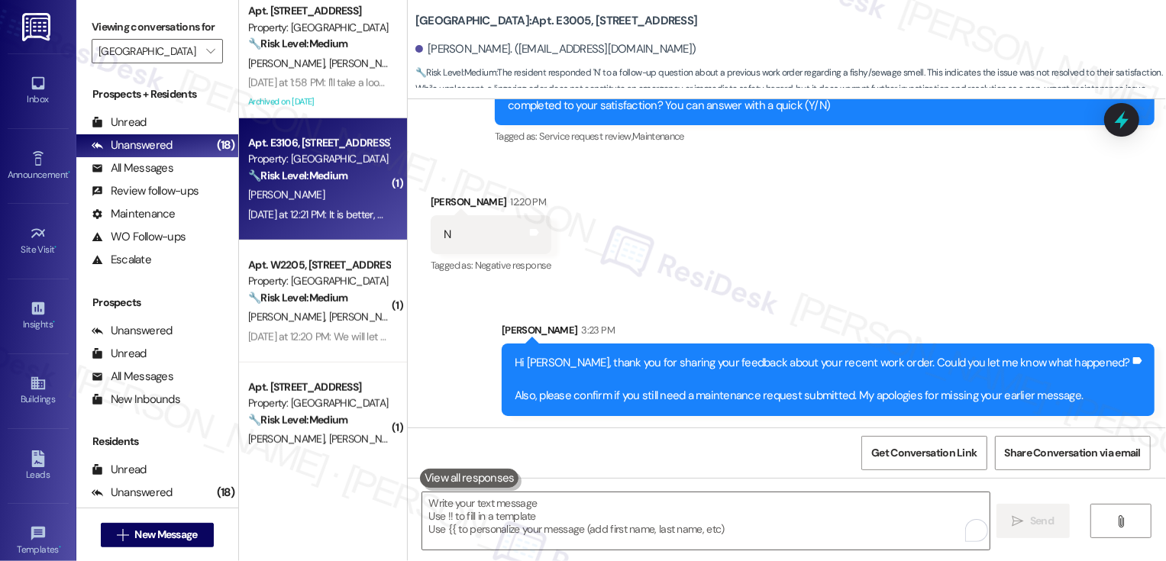
click at [332, 219] on div "[DATE] at 12:21 PM: It is better, but still abnormally loud. I wish it was turn…" at bounding box center [437, 215] width 379 height 14
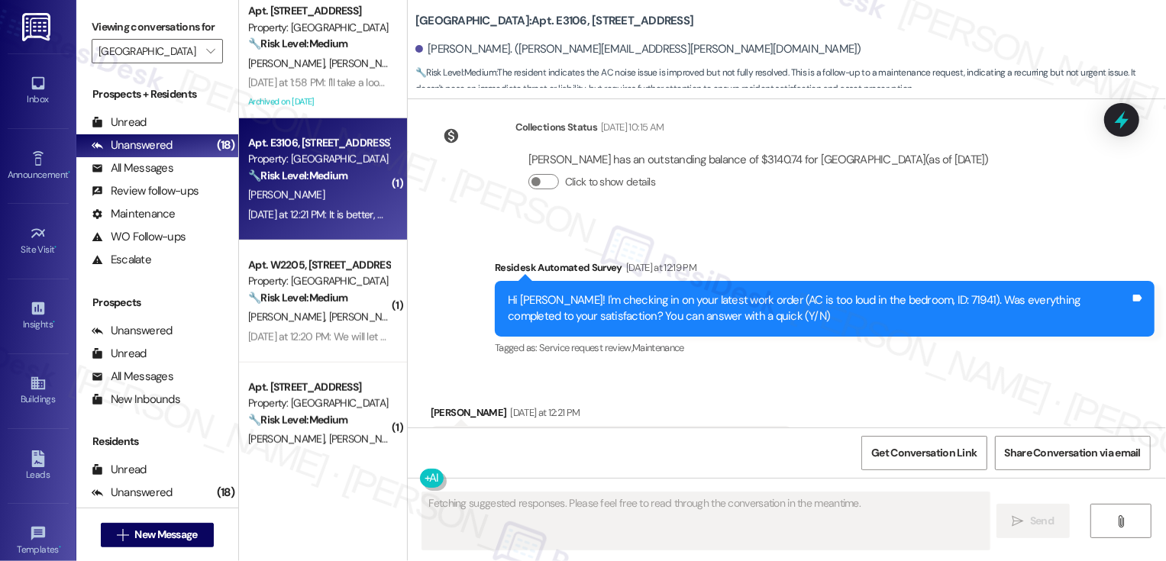
scroll to position [333, 0]
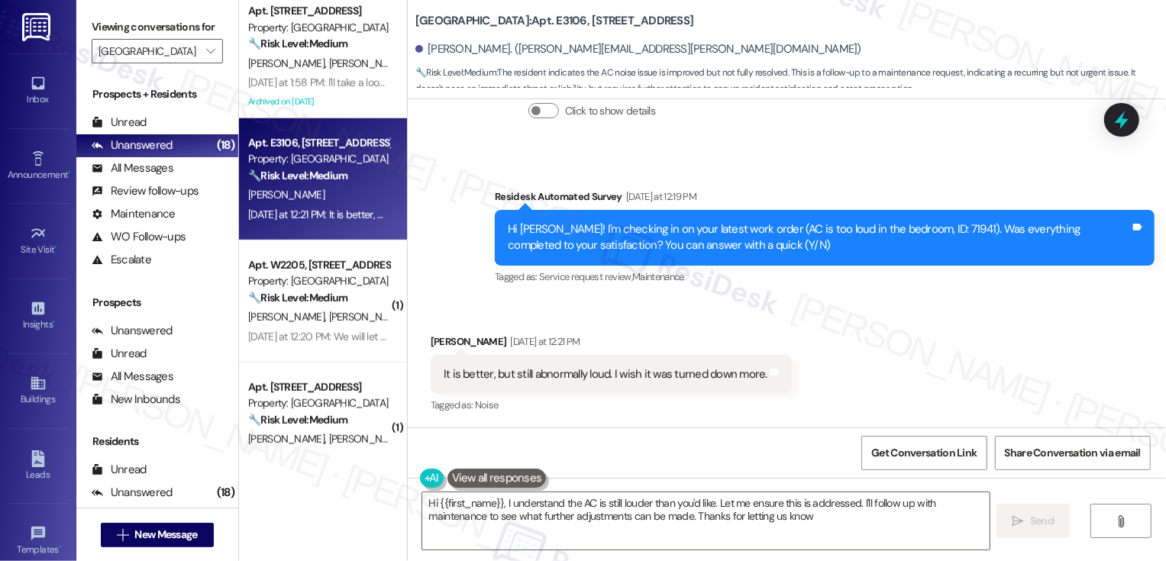
type textarea "Hi {{first_name}}, I understand the AC is still louder than you'd like. Let me …"
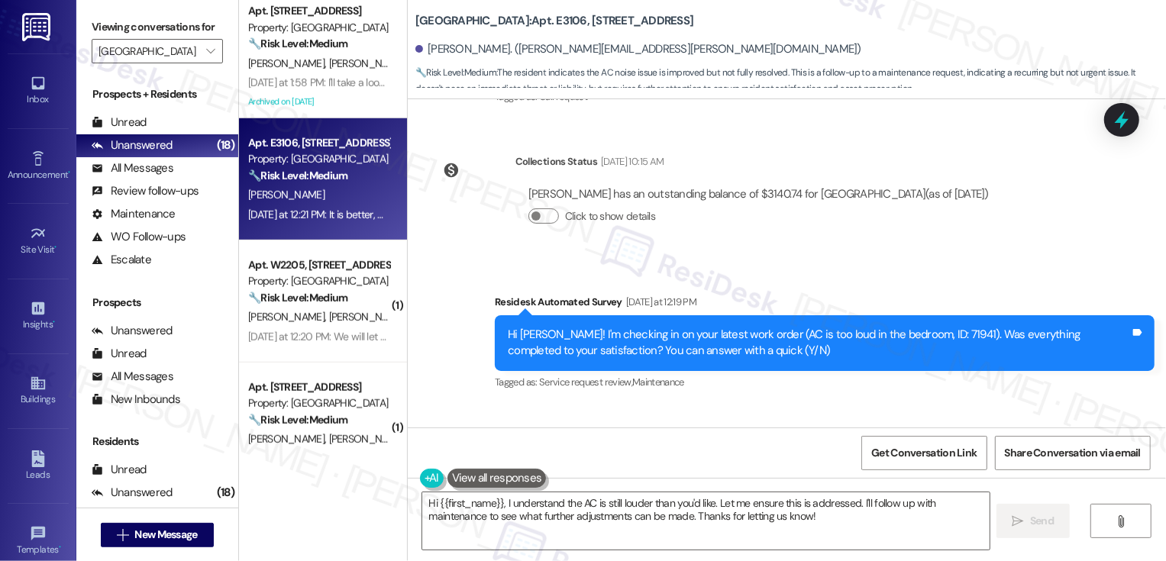
scroll to position [334, 0]
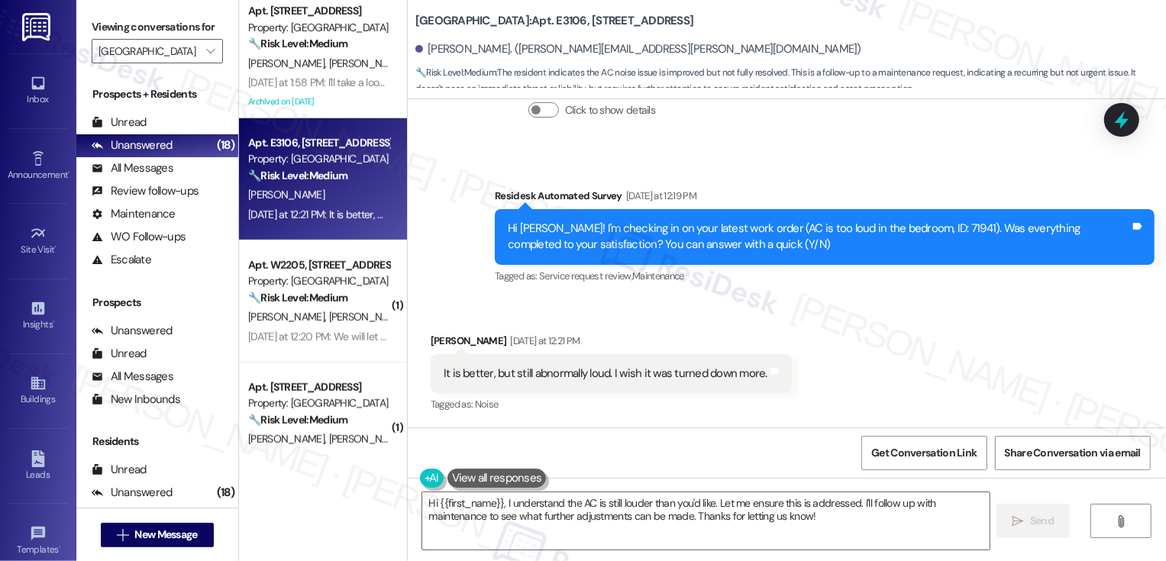
drag, startPoint x: 405, startPoint y: 19, endPoint x: 509, endPoint y: 24, distance: 103.9
click at [509, 24] on b "Country Club Towers: Apt. E3106, [STREET_ADDRESS]" at bounding box center [554, 21] width 279 height 16
copy b "[GEOGRAPHIC_DATA]"
click at [585, 166] on div "Survey, sent via SMS Residesk Automated Survey [DATE] at 12:19 PM Hi [PERSON_NA…" at bounding box center [787, 225] width 758 height 145
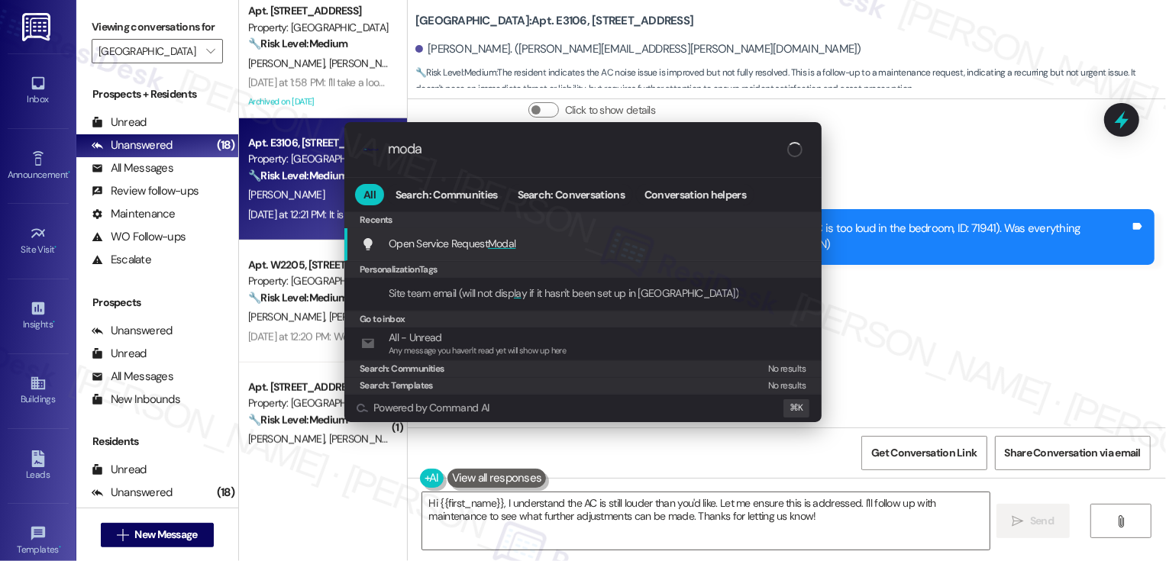
type input "modal"
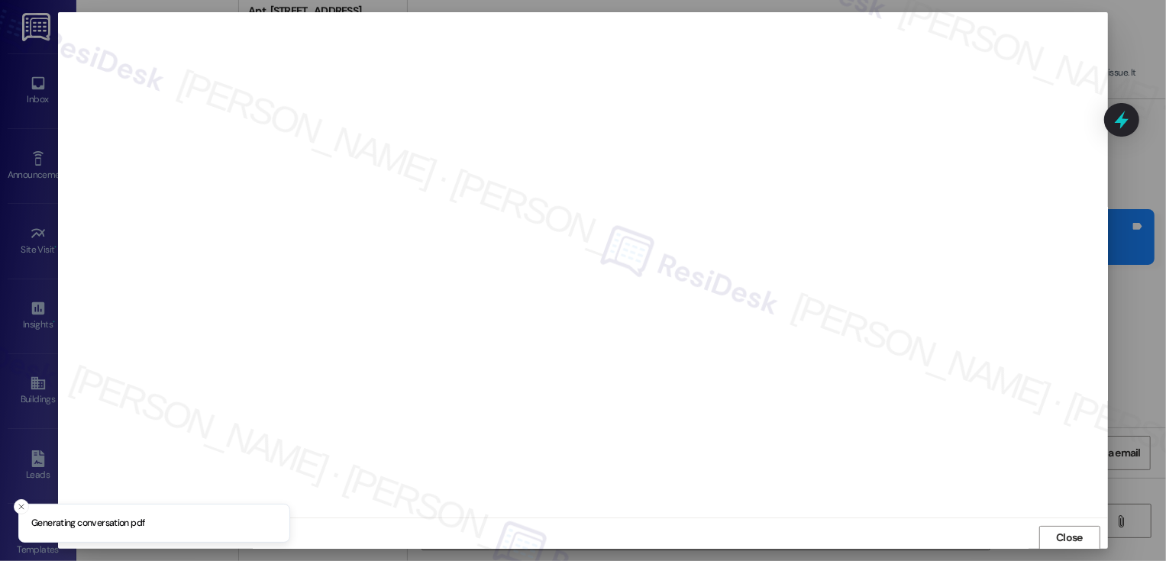
scroll to position [1, 0]
click at [1072, 538] on span "Close" at bounding box center [1069, 537] width 27 height 16
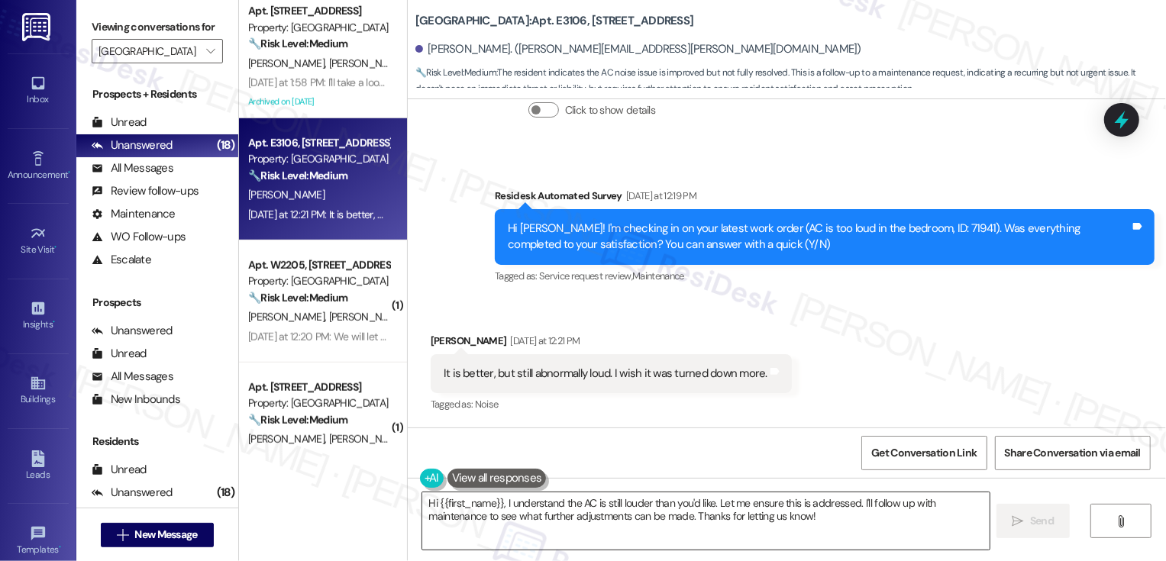
click at [550, 515] on textarea "Hi {{first_name}}, I understand the AC is still louder than you'd like. Let me …" at bounding box center [705, 520] width 567 height 57
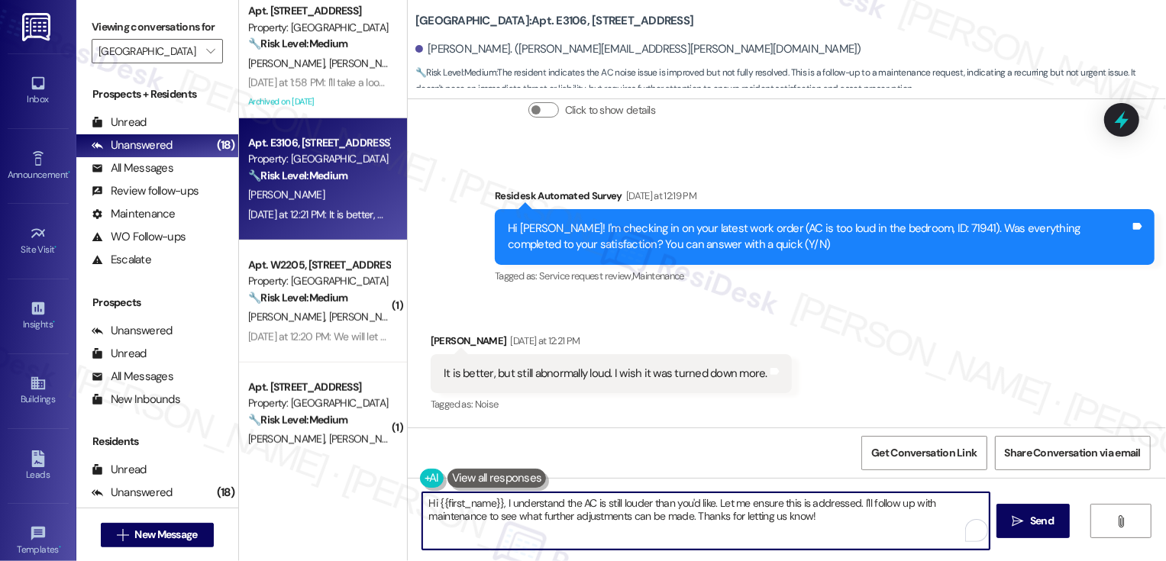
click at [489, 501] on textarea "Hi {{first_name}}, I understand the AC is still louder than you'd like. Let me …" at bounding box center [705, 520] width 567 height 57
drag, startPoint x: 828, startPoint y: 499, endPoint x: 866, endPoint y: 518, distance: 41.6
click at [866, 518] on textarea "Hi {{first_name}}, it's great to hear from you! I understand the AC is still lo…" at bounding box center [705, 520] width 567 height 57
type textarea "Hi {{first_name}}, it's great to hear from you! I understand the AC is still lo…"
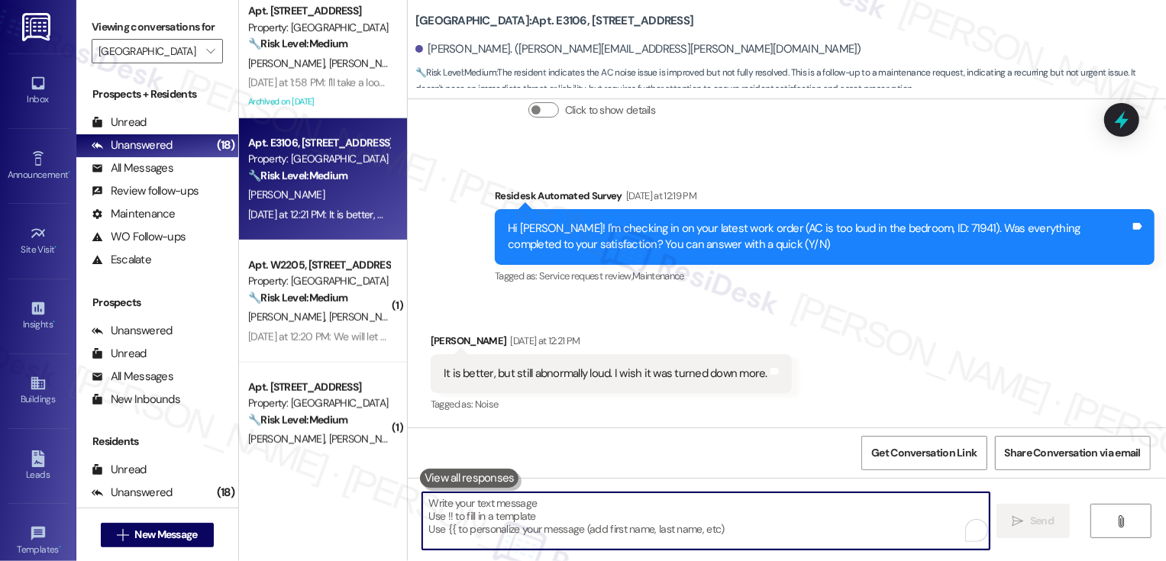
scroll to position [333, 0]
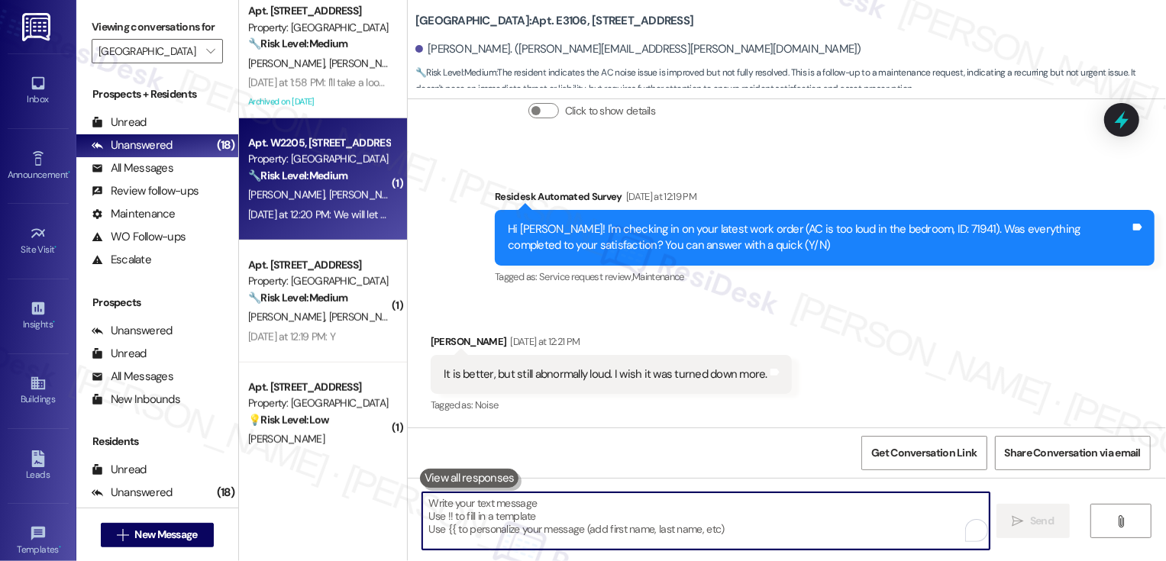
click at [343, 173] on div "🔧 Risk Level: Medium The resident is waiting to test the completed work order. …" at bounding box center [318, 176] width 141 height 16
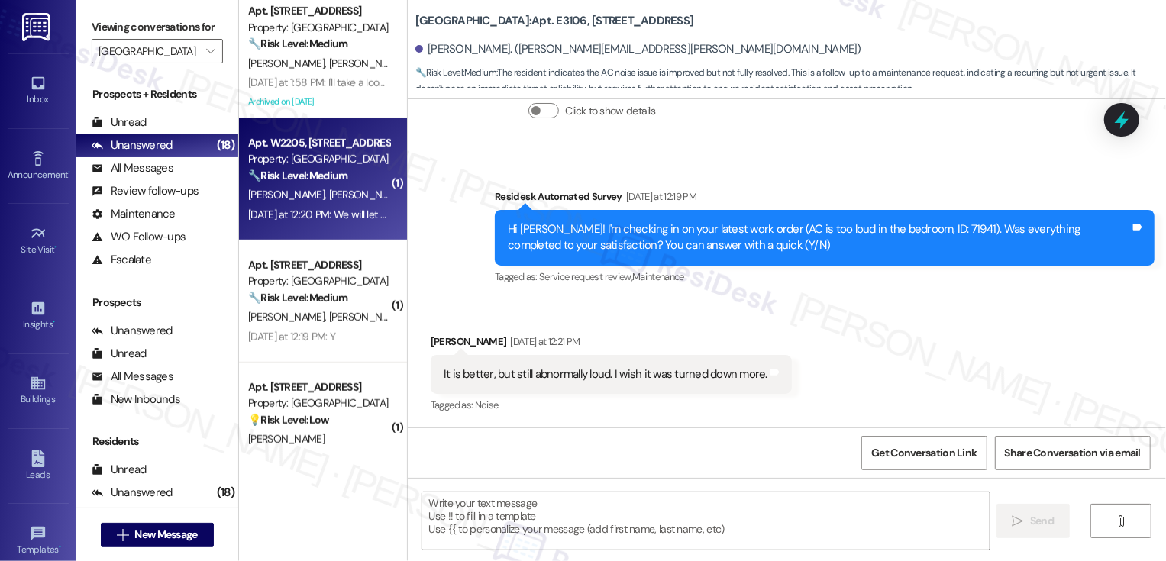
click at [343, 173] on div "🔧 Risk Level: Medium The resident is waiting to test the completed work order. …" at bounding box center [318, 176] width 141 height 16
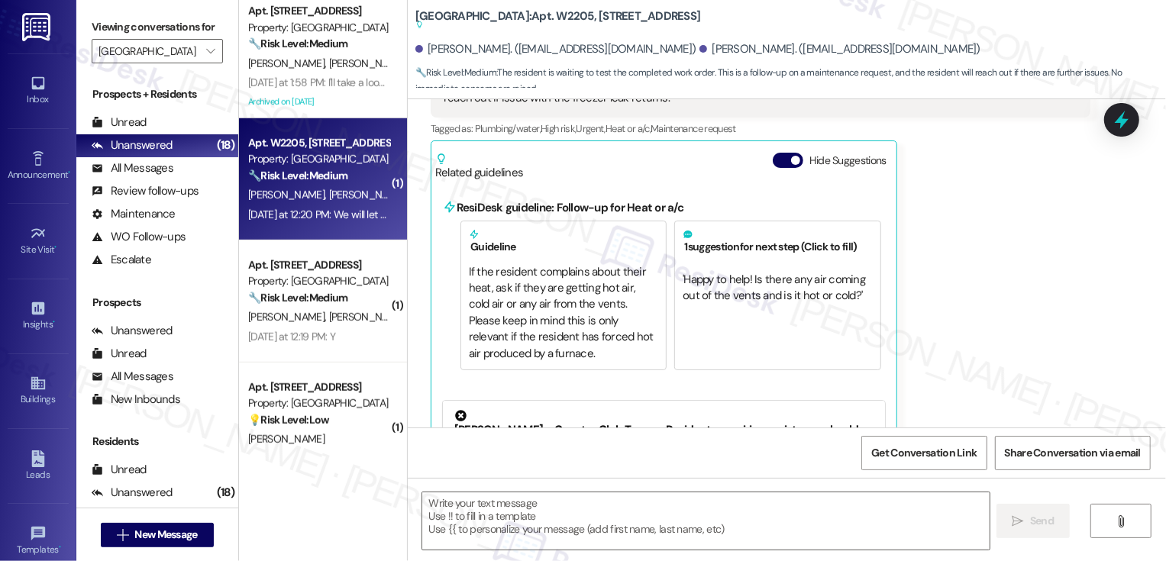
type textarea "Fetching suggested responses. Please feel free to read through the conversation…"
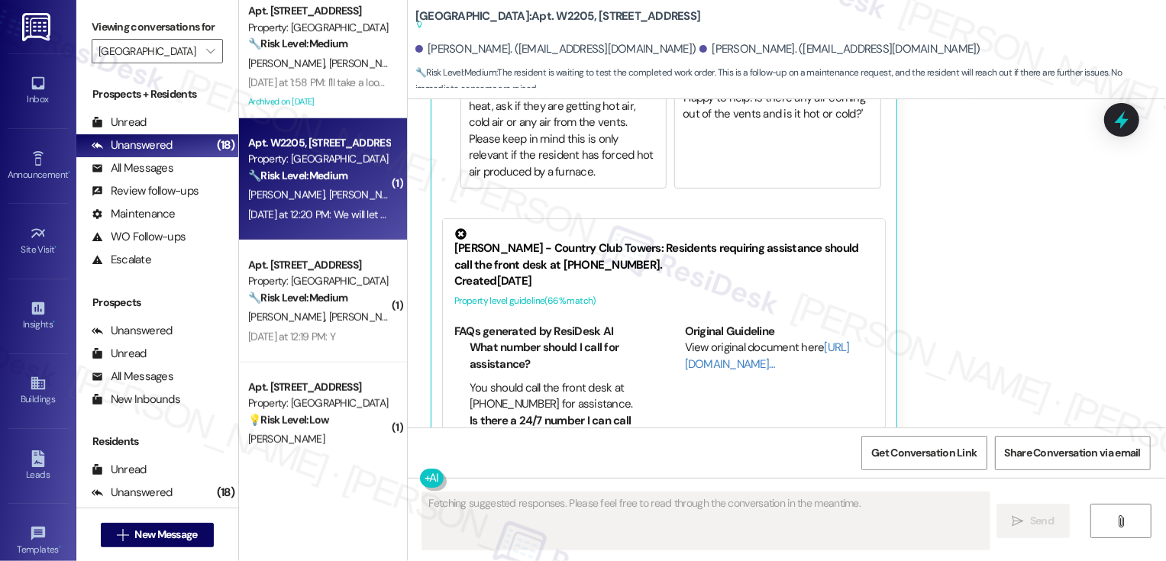
scroll to position [561, 0]
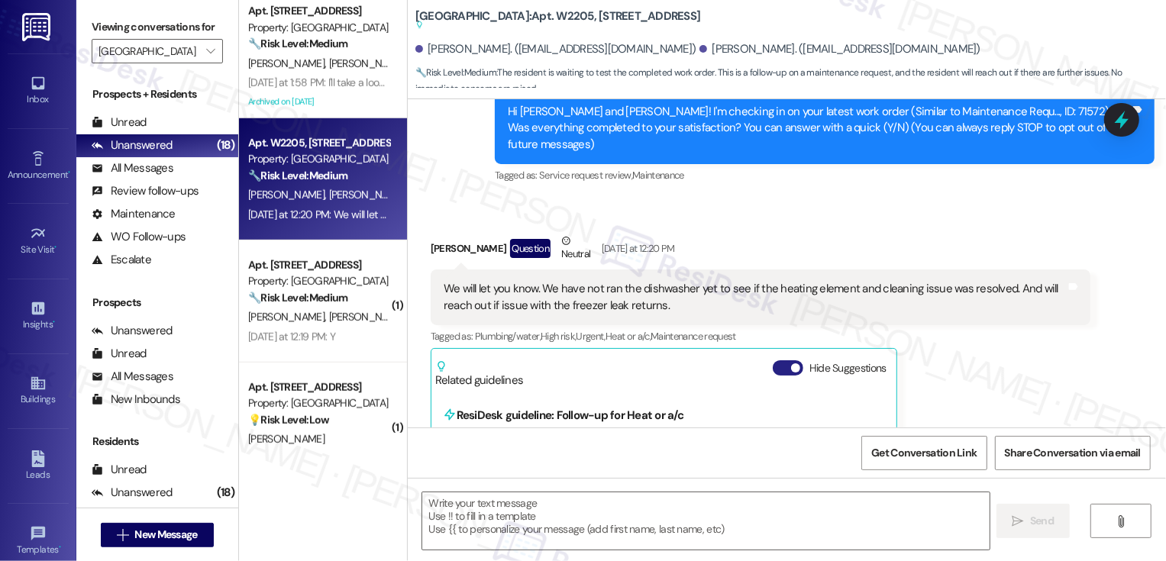
click at [777, 360] on button "Hide Suggestions" at bounding box center [787, 367] width 31 height 15
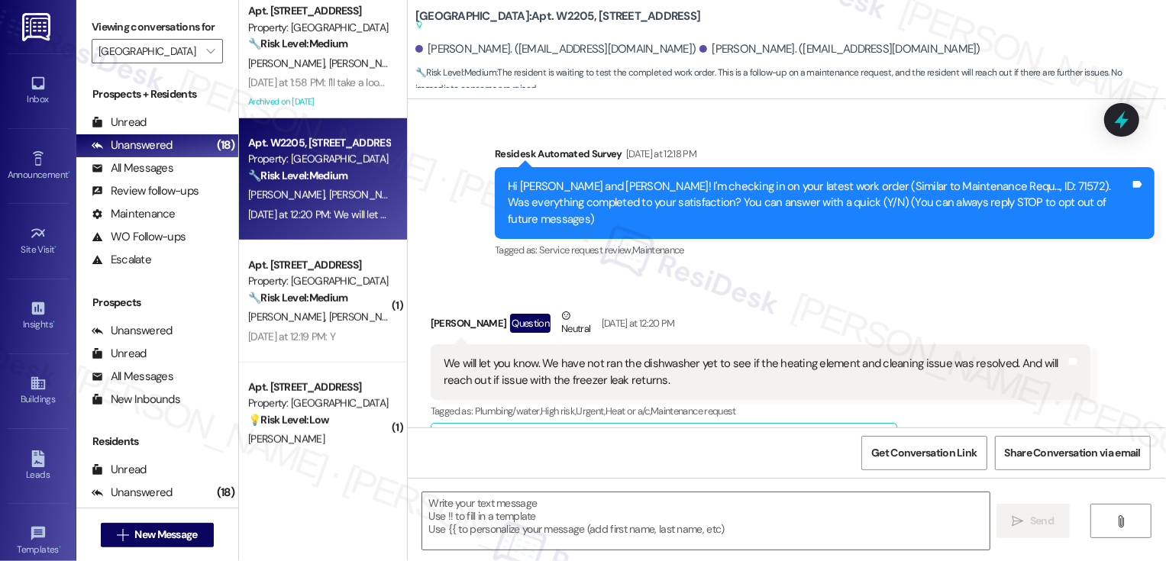
scroll to position [114, 0]
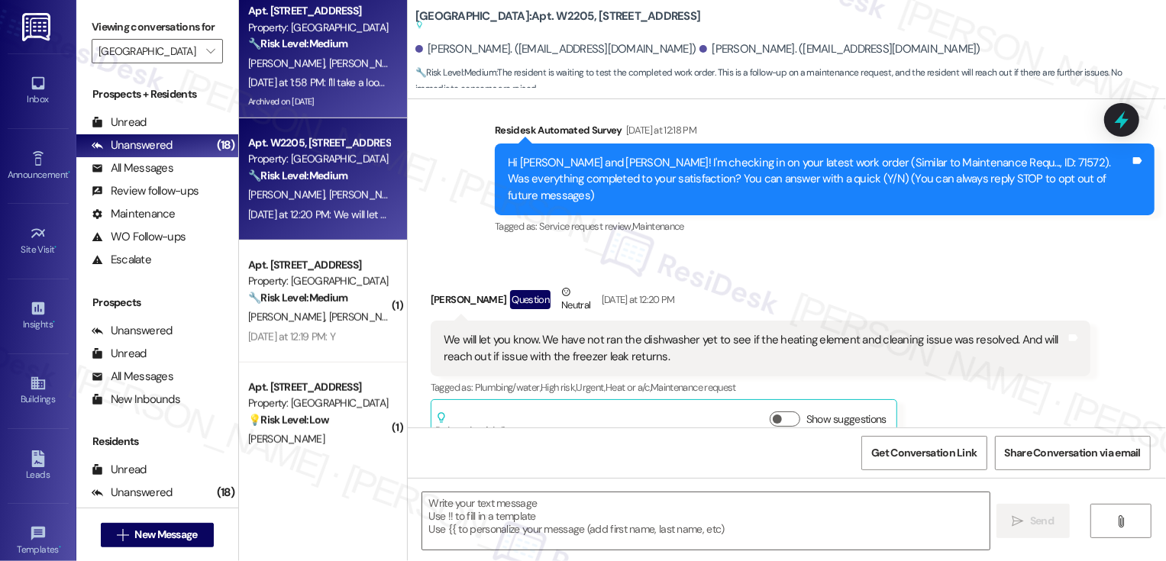
click at [324, 88] on div "[DATE] at 1:58 PM: I'll take a look to see if the Pelotons have been repaired w…" at bounding box center [518, 83] width 540 height 14
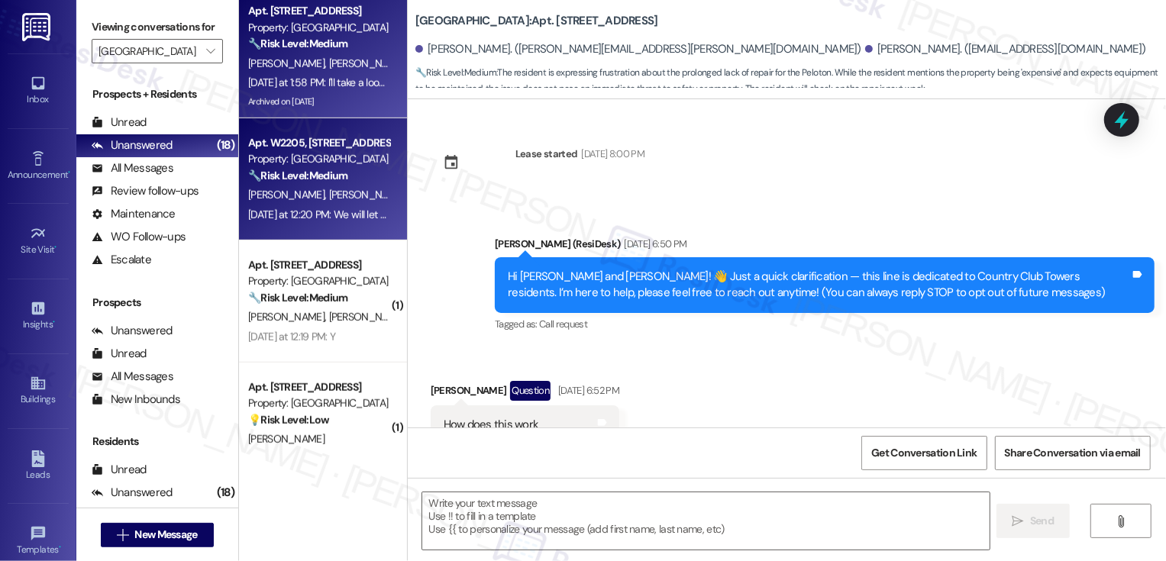
scroll to position [7885, 0]
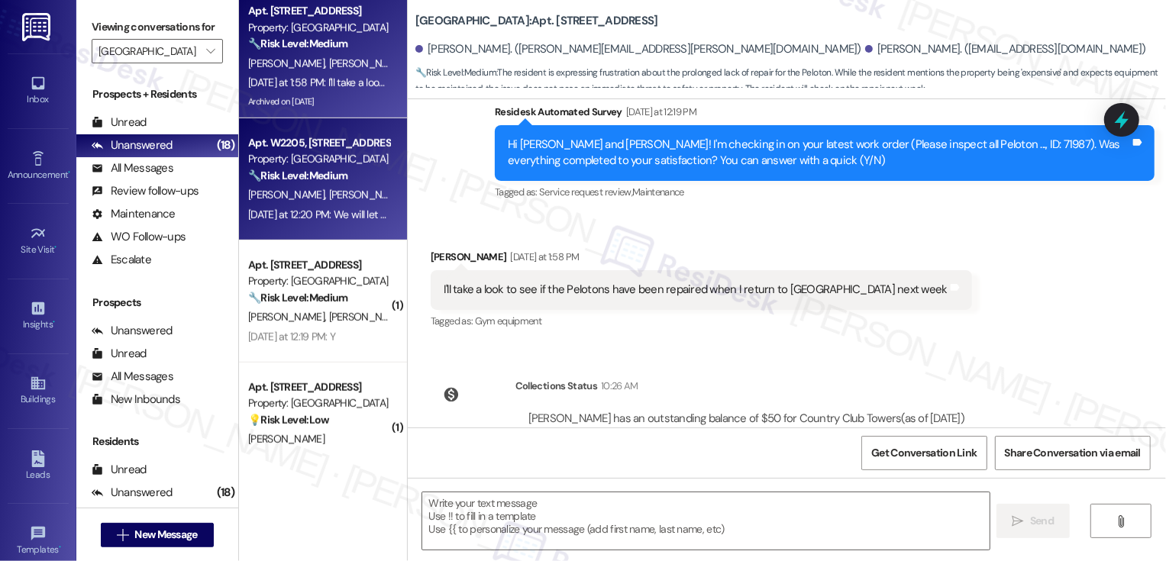
type textarea "Fetching suggested responses. Please feel free to read through the conversation…"
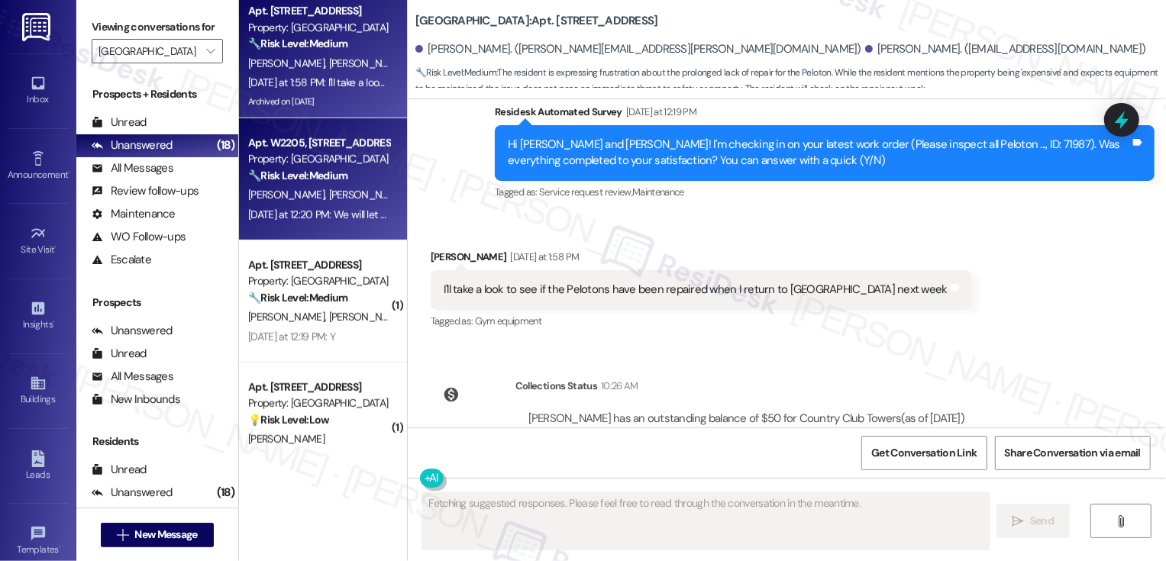
click at [327, 171] on strong "🔧 Risk Level: Medium" at bounding box center [297, 176] width 99 height 14
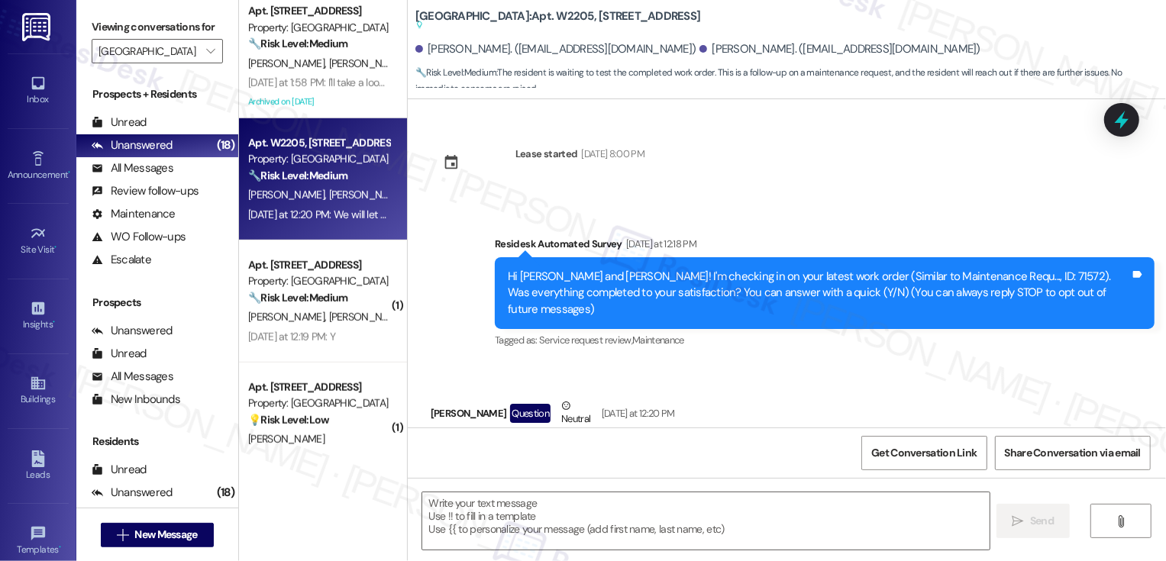
scroll to position [92, 0]
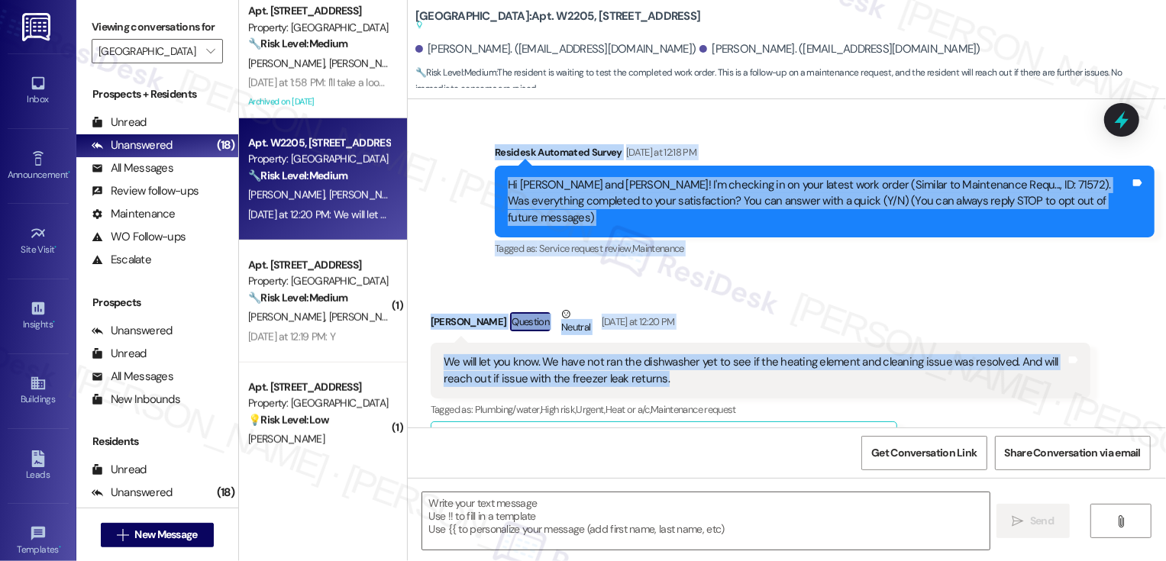
drag, startPoint x: 486, startPoint y: 150, endPoint x: 722, endPoint y: 365, distance: 318.8
click at [722, 366] on div "Lease started [DATE] 8:00 PM Survey, sent via SMS Residesk Automated Survey [DA…" at bounding box center [787, 263] width 758 height 328
copy div "Residesk Automated Survey [DATE] at 12:18 PM Hi [PERSON_NAME] and [PERSON_NAME]…"
